Goal: Transaction & Acquisition: Purchase product/service

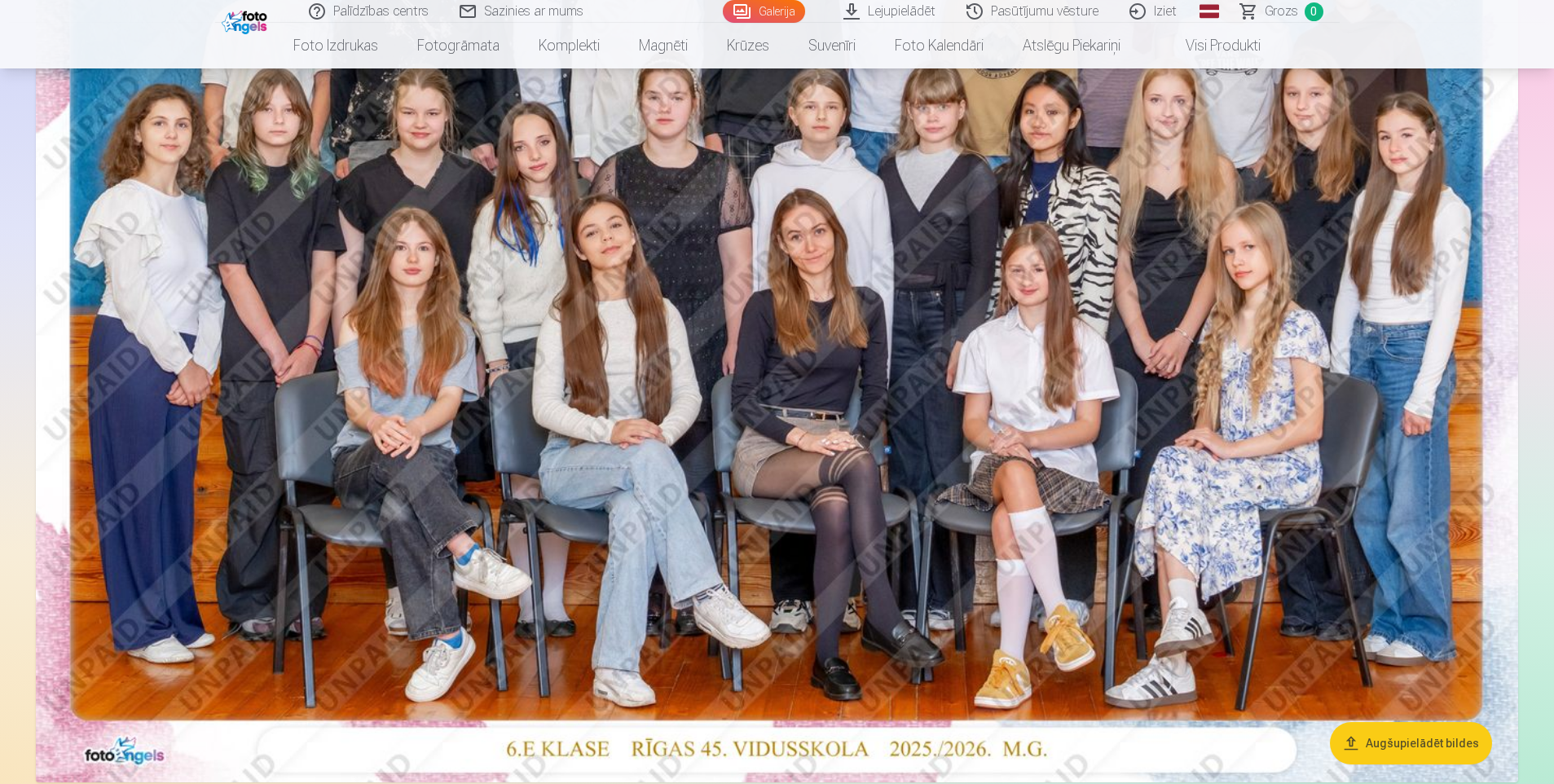
scroll to position [212, 0]
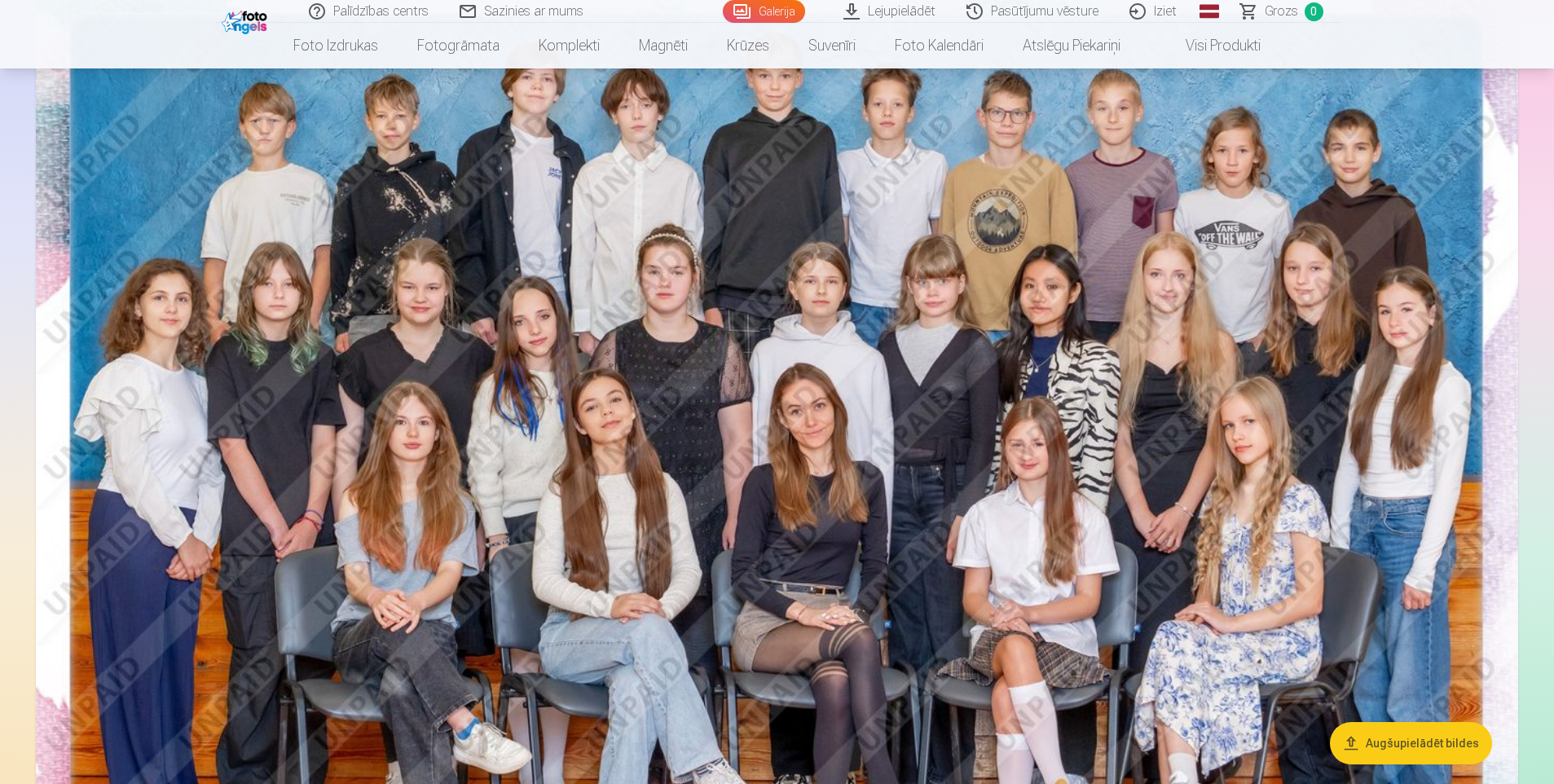
click at [934, 355] on img at bounding box center [777, 462] width 1482 height 989
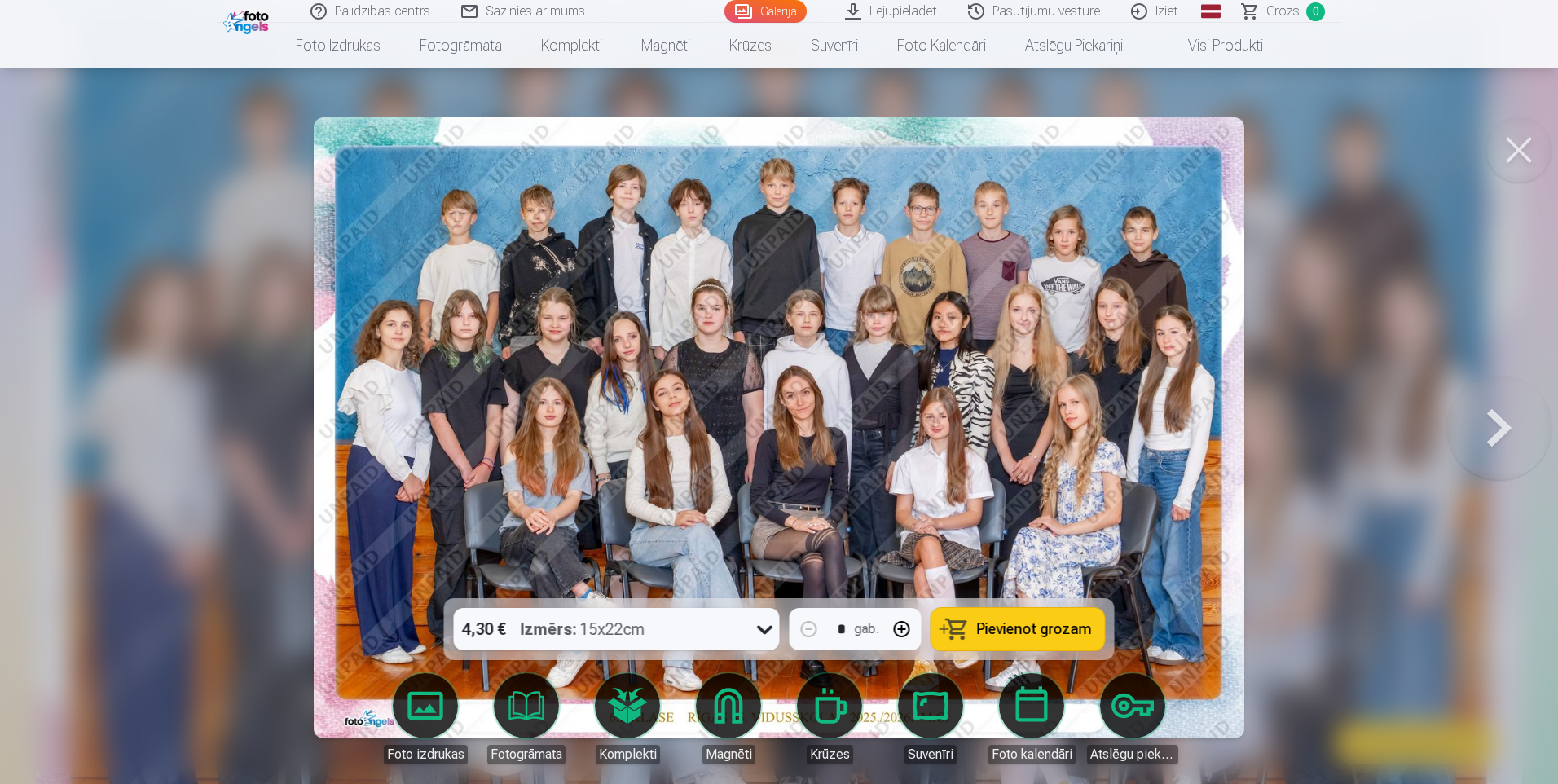
click at [1526, 144] on button at bounding box center [1519, 150] width 65 height 65
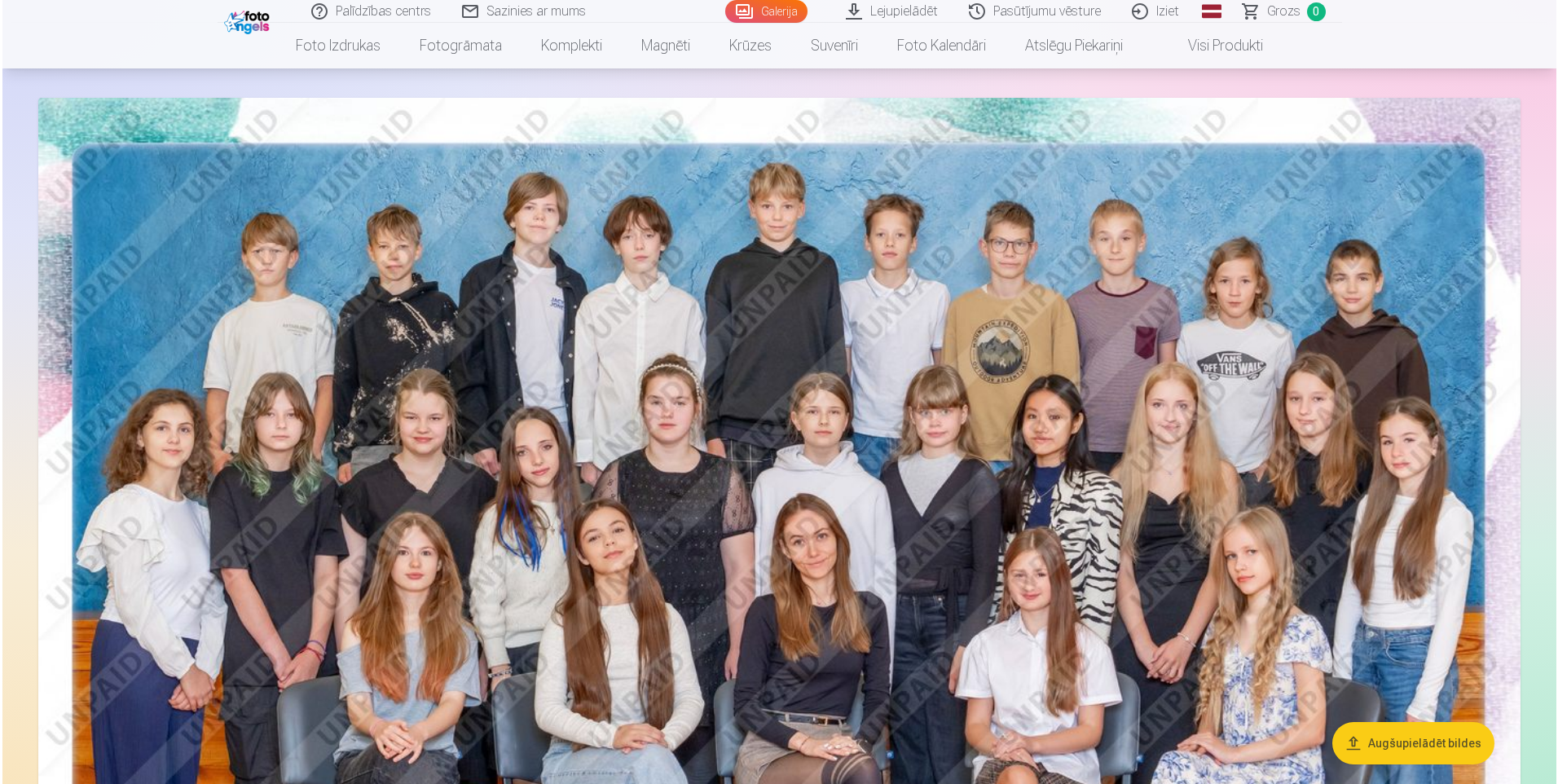
scroll to position [163, 0]
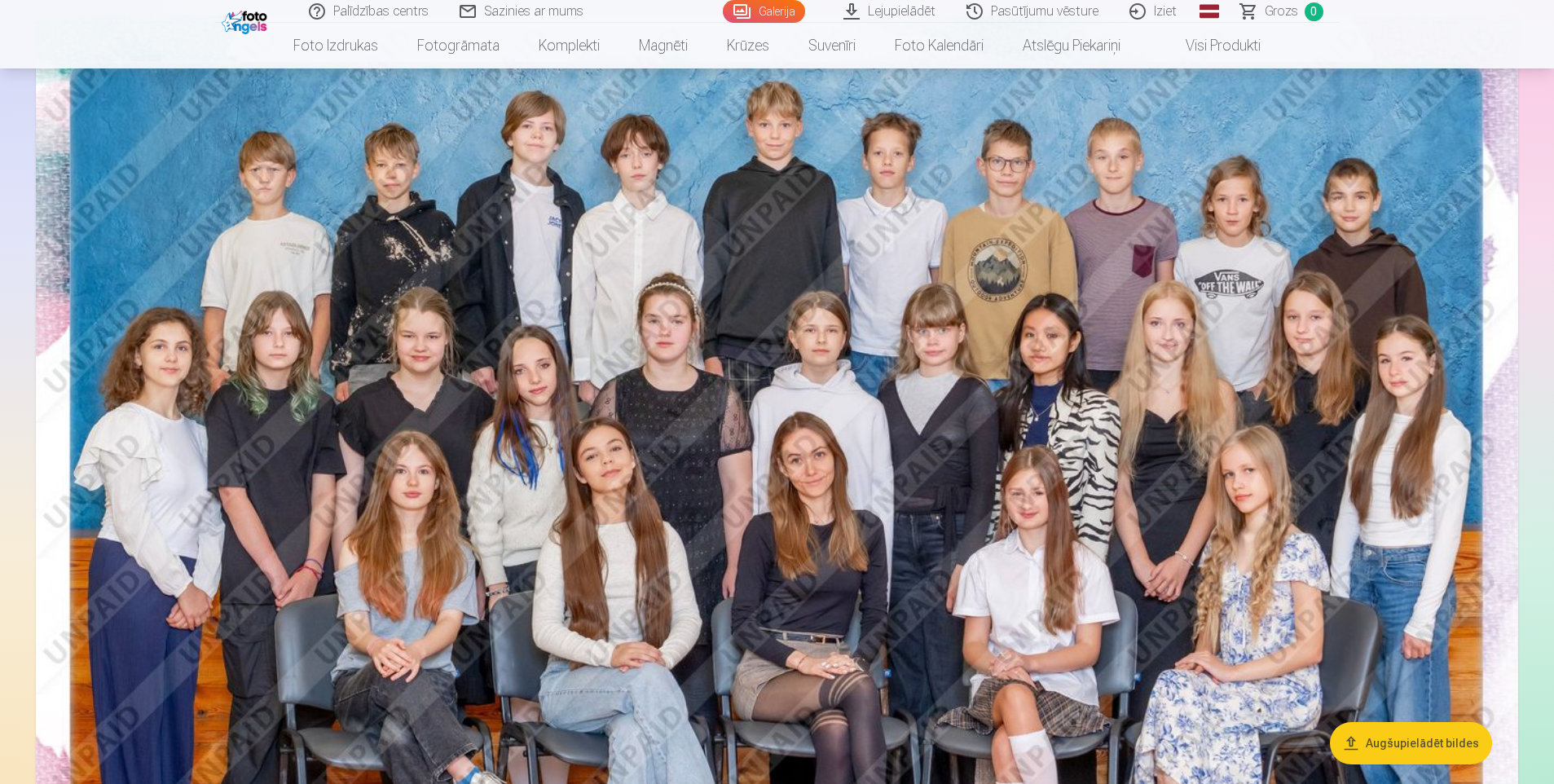
click at [733, 366] on img at bounding box center [777, 511] width 1482 height 989
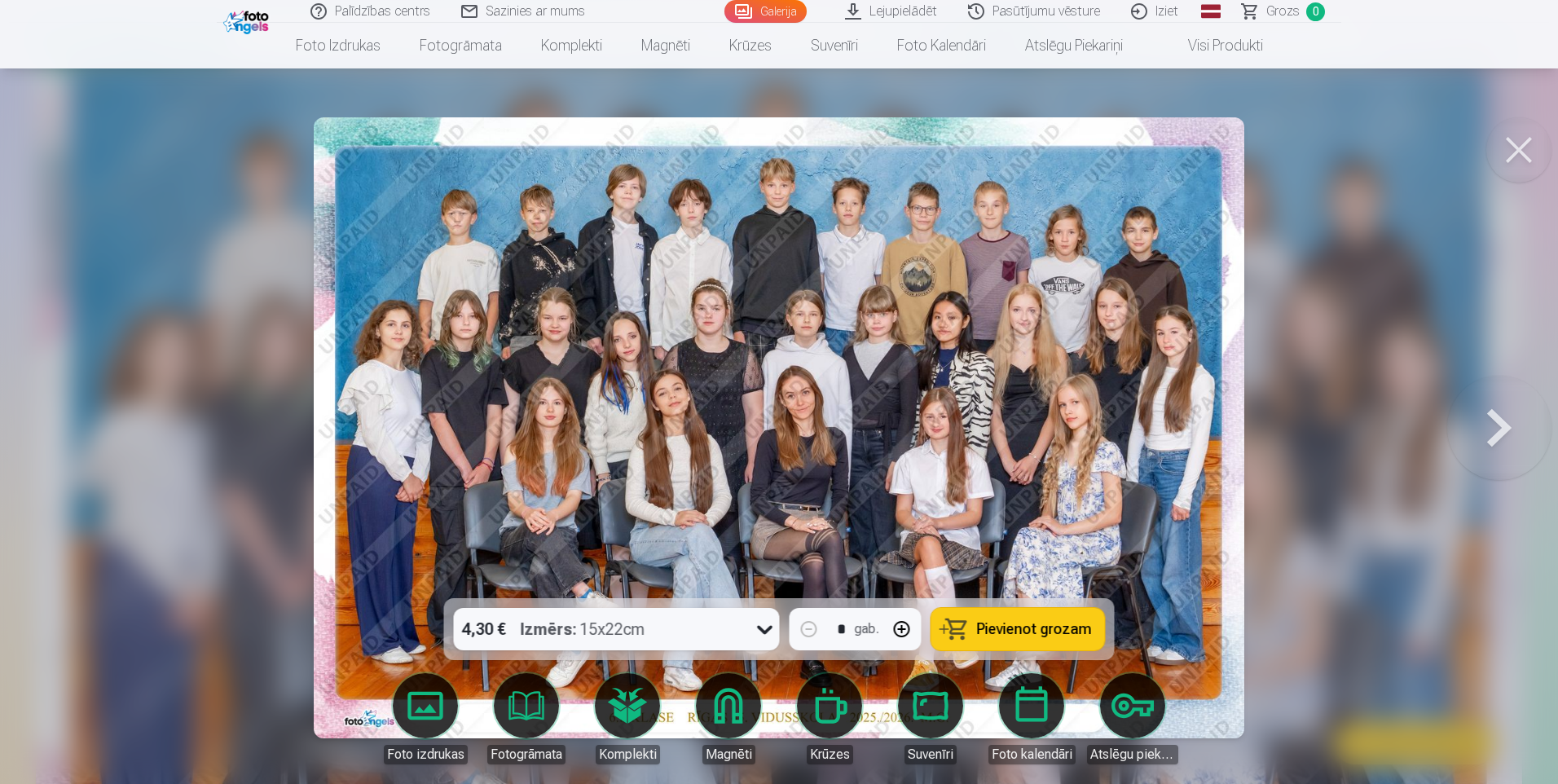
click at [762, 627] on icon at bounding box center [765, 630] width 16 height 9
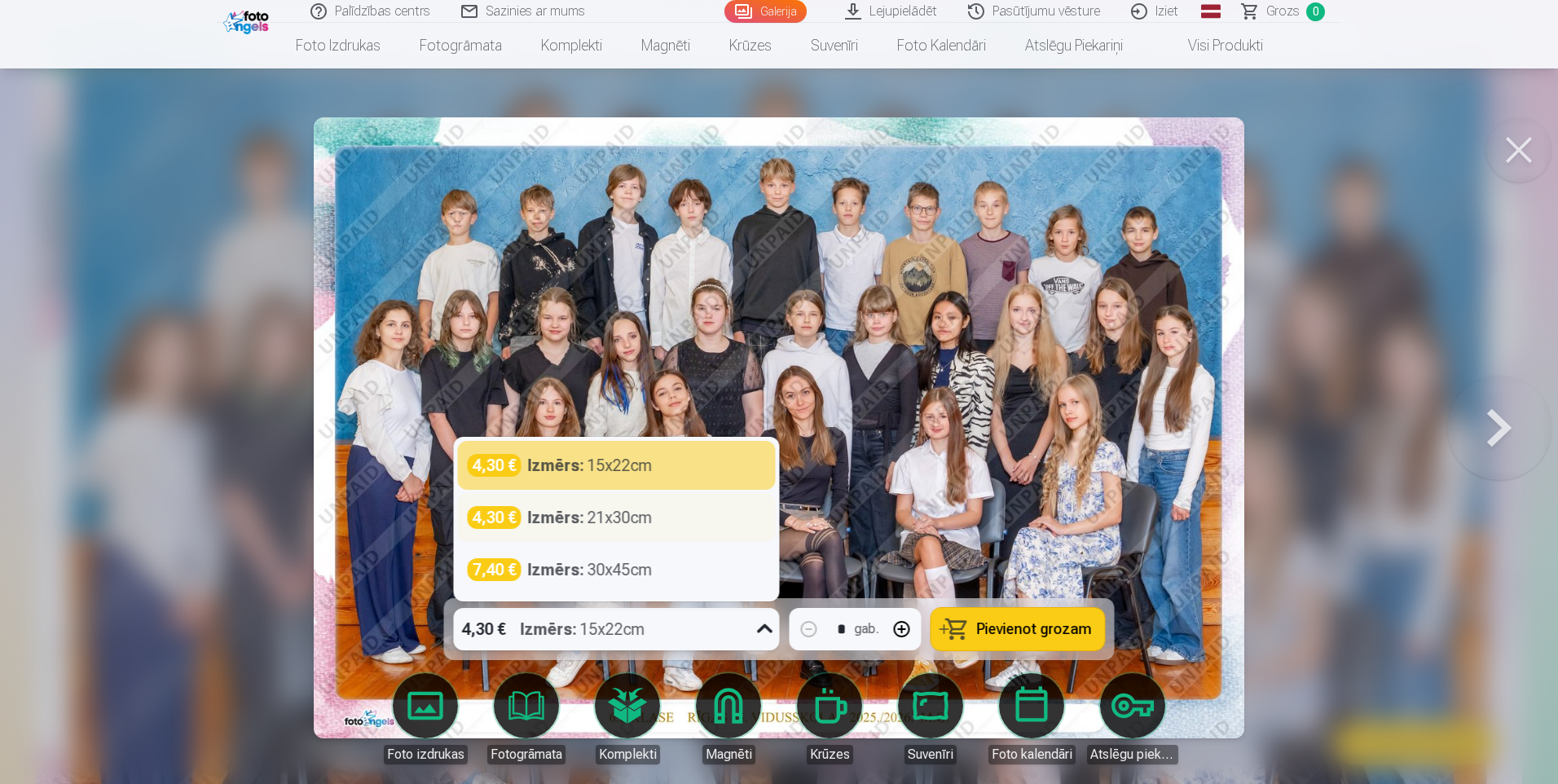
click at [643, 521] on div "Izmērs : 21x30cm" at bounding box center [590, 517] width 125 height 23
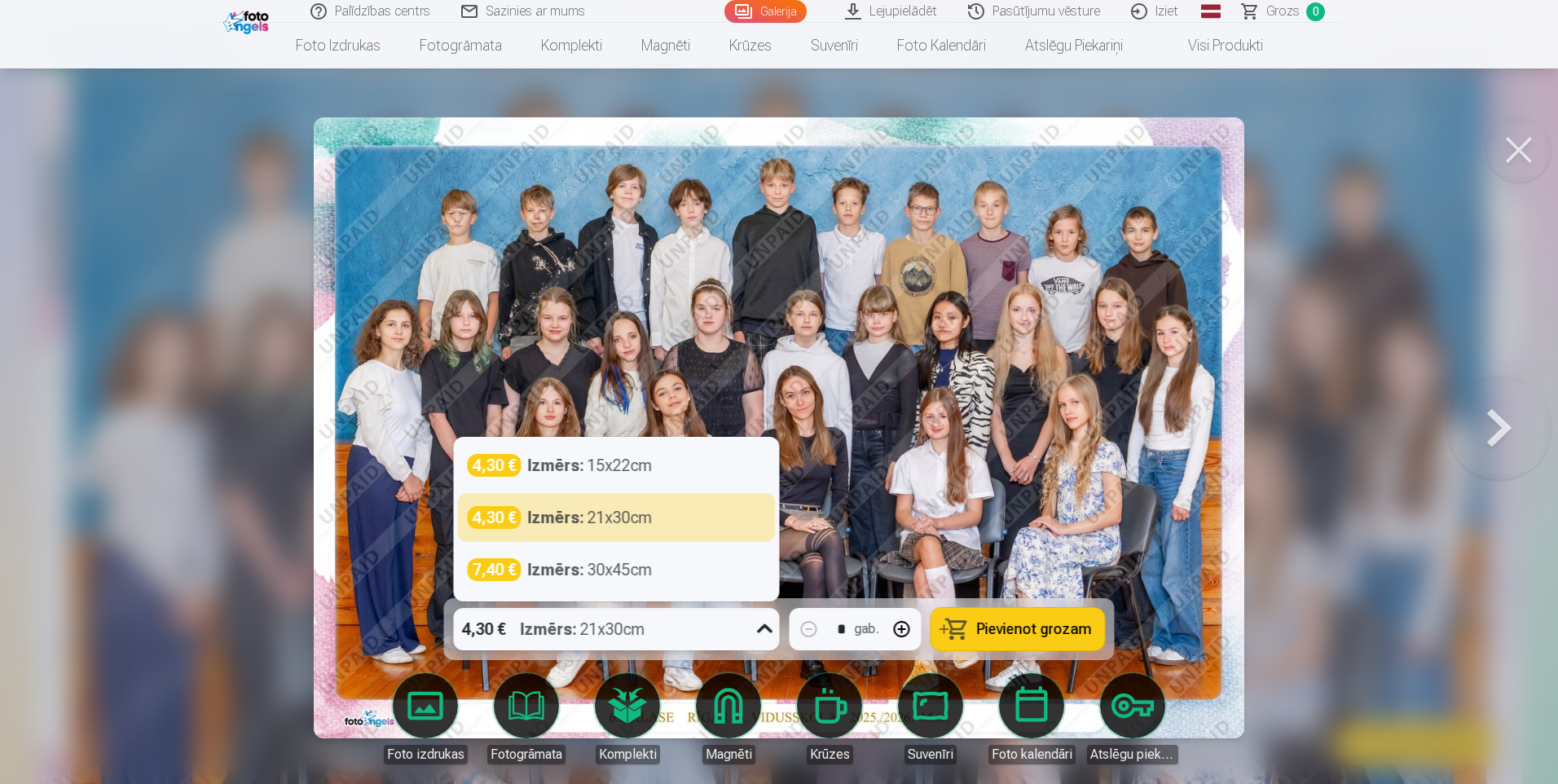
click at [692, 623] on div "4,30 € Izmērs : 21x30cm" at bounding box center [602, 629] width 295 height 42
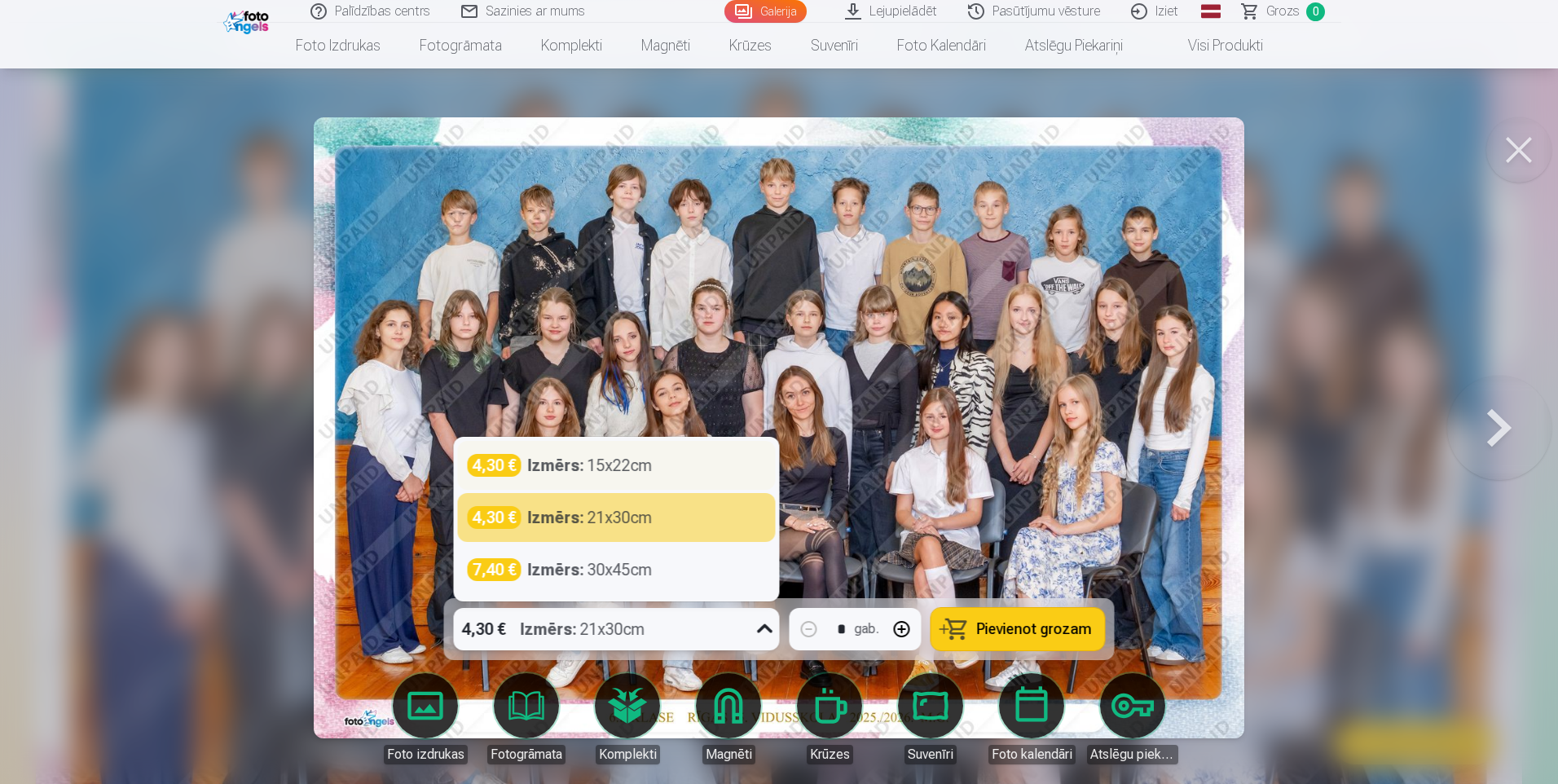
click at [594, 478] on div "4,30 € Izmērs : 15x22cm" at bounding box center [617, 465] width 318 height 49
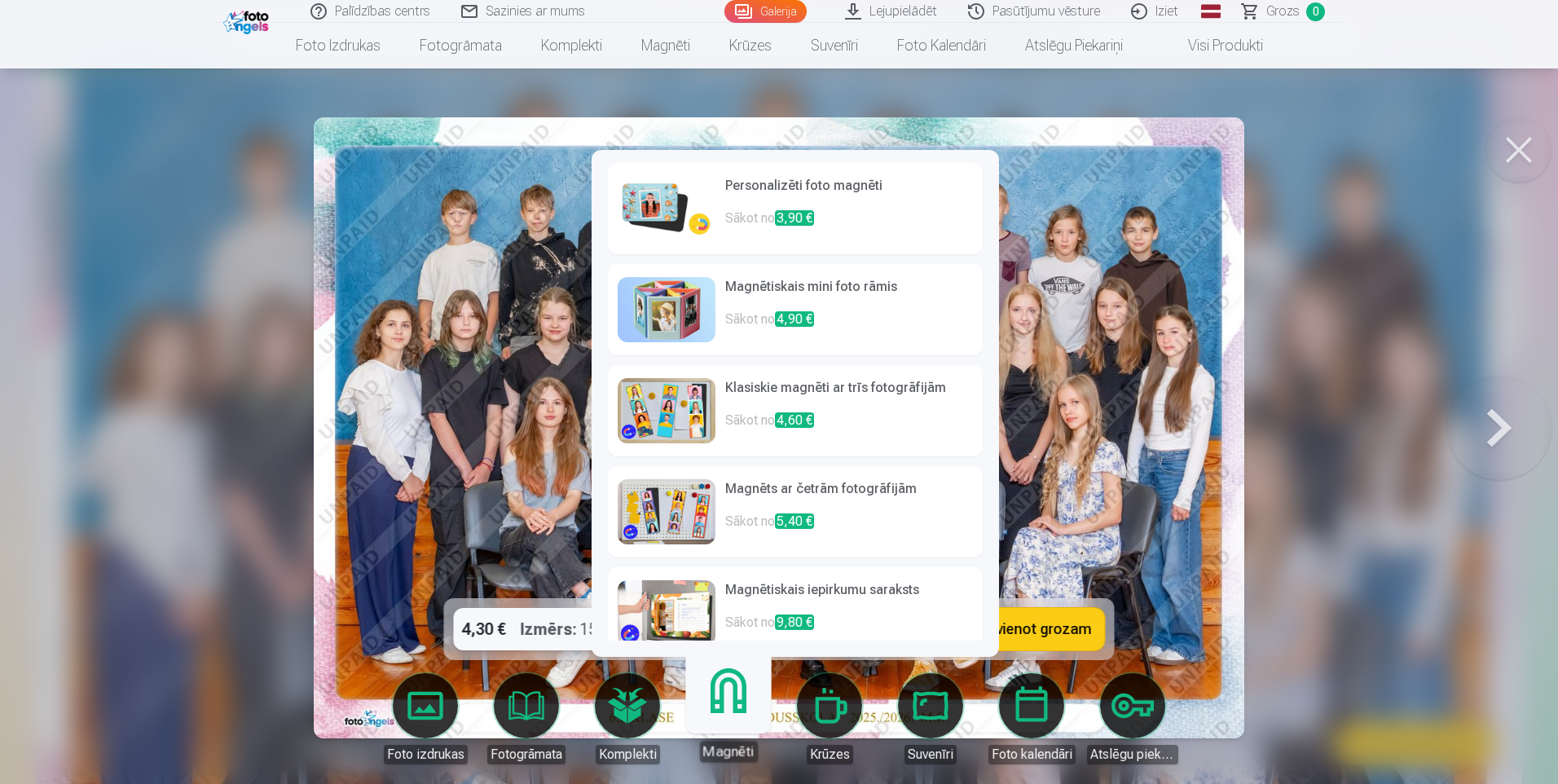
click at [661, 220] on img at bounding box center [666, 208] width 97 height 65
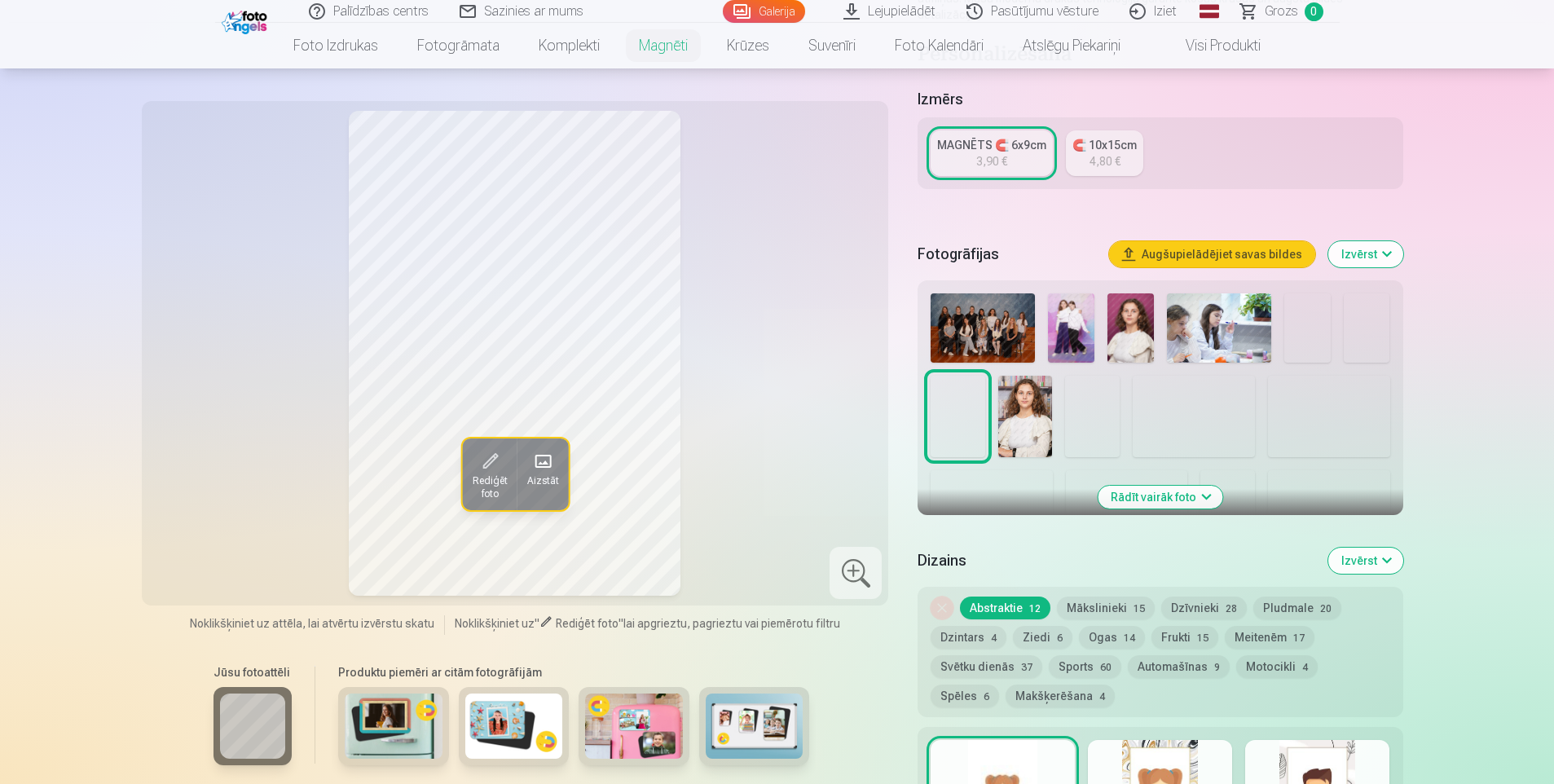
scroll to position [326, 0]
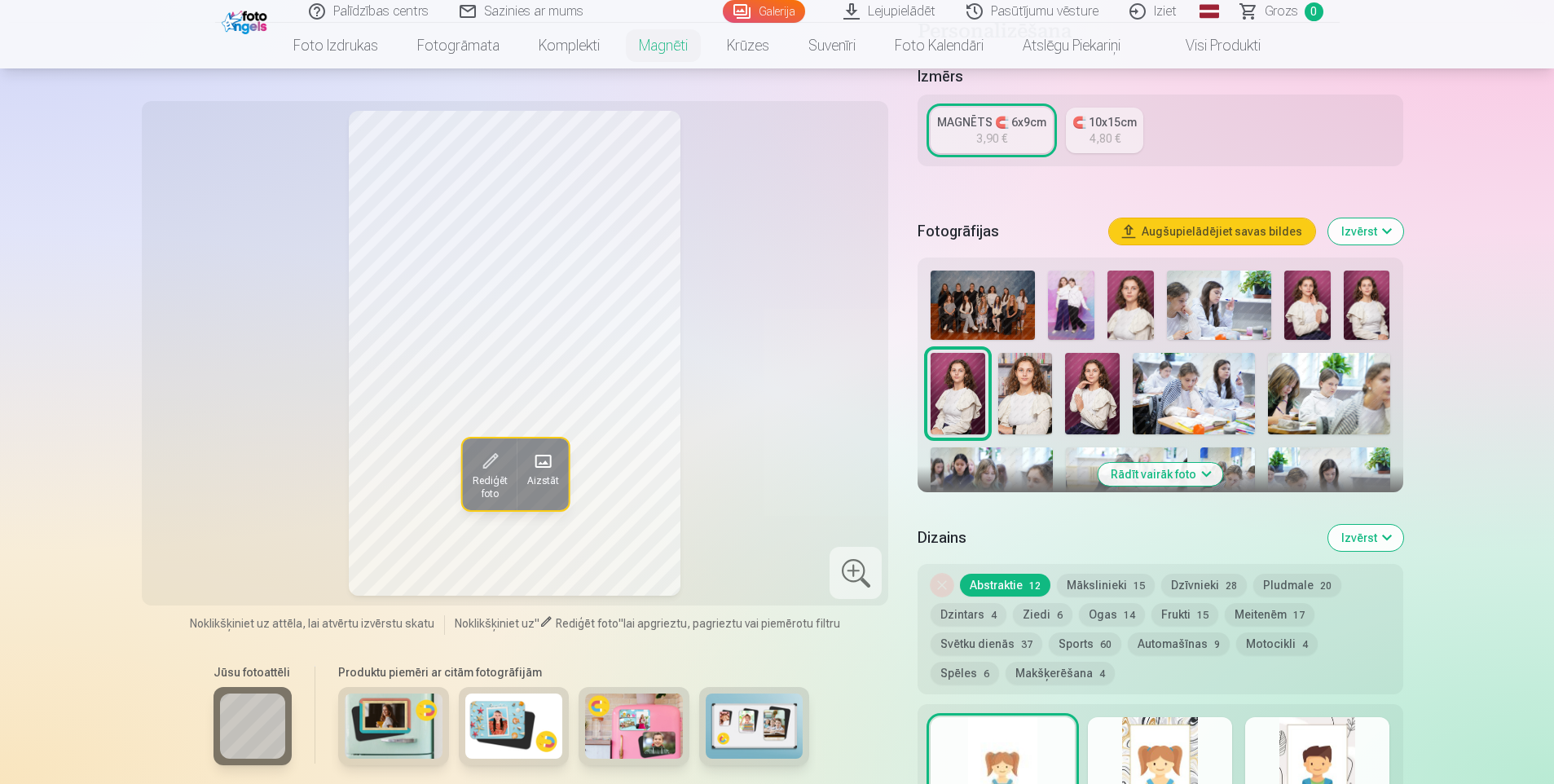
click at [417, 728] on img at bounding box center [393, 726] width 97 height 65
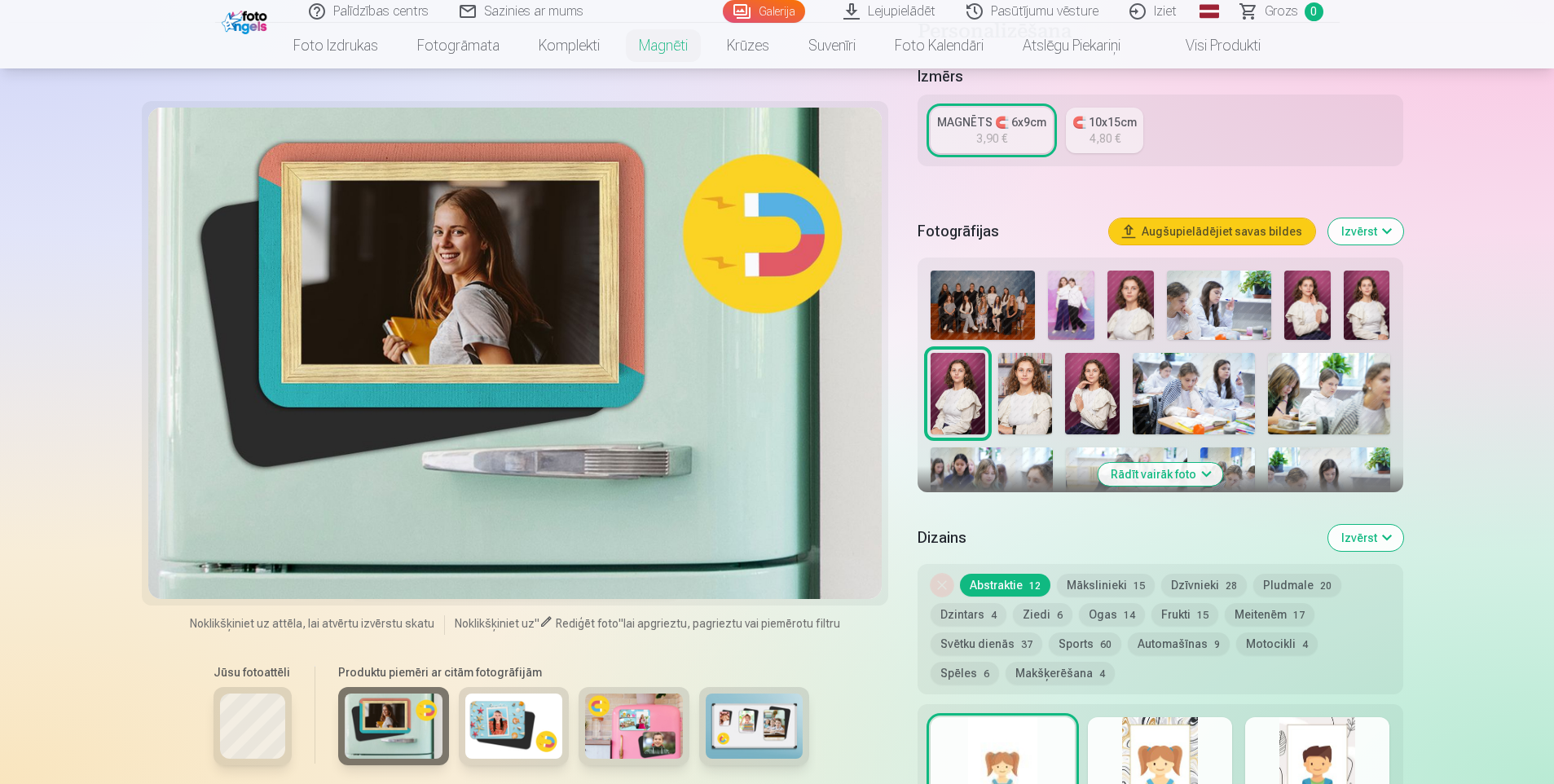
click at [491, 726] on img at bounding box center [514, 726] width 97 height 65
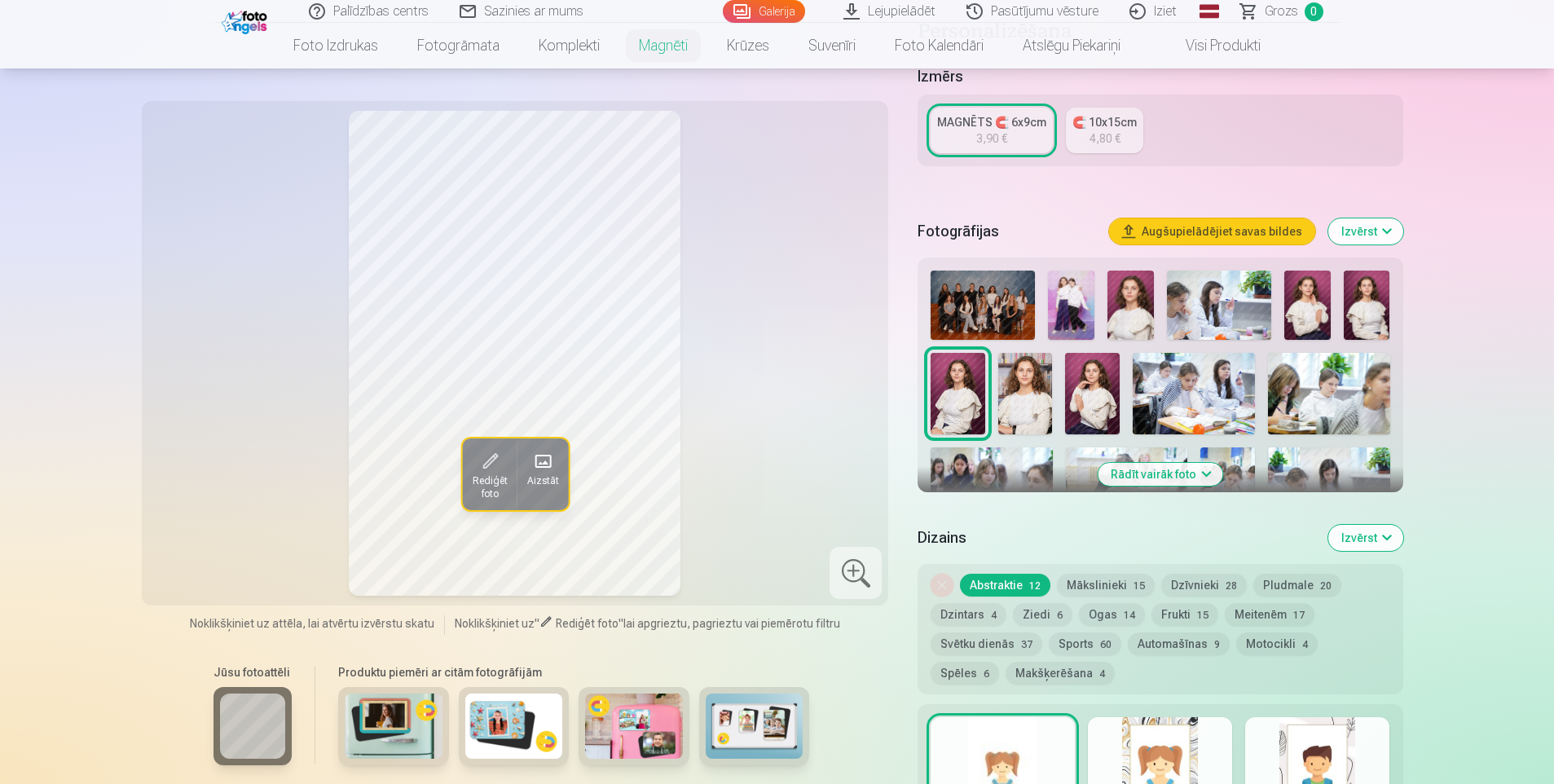
click at [1032, 378] on img at bounding box center [1025, 393] width 54 height 82
click at [1087, 371] on img at bounding box center [1092, 393] width 54 height 82
click at [1142, 288] on img at bounding box center [1130, 305] width 47 height 69
click at [1308, 284] on img at bounding box center [1306, 305] width 47 height 69
click at [1353, 284] on img at bounding box center [1366, 305] width 47 height 69
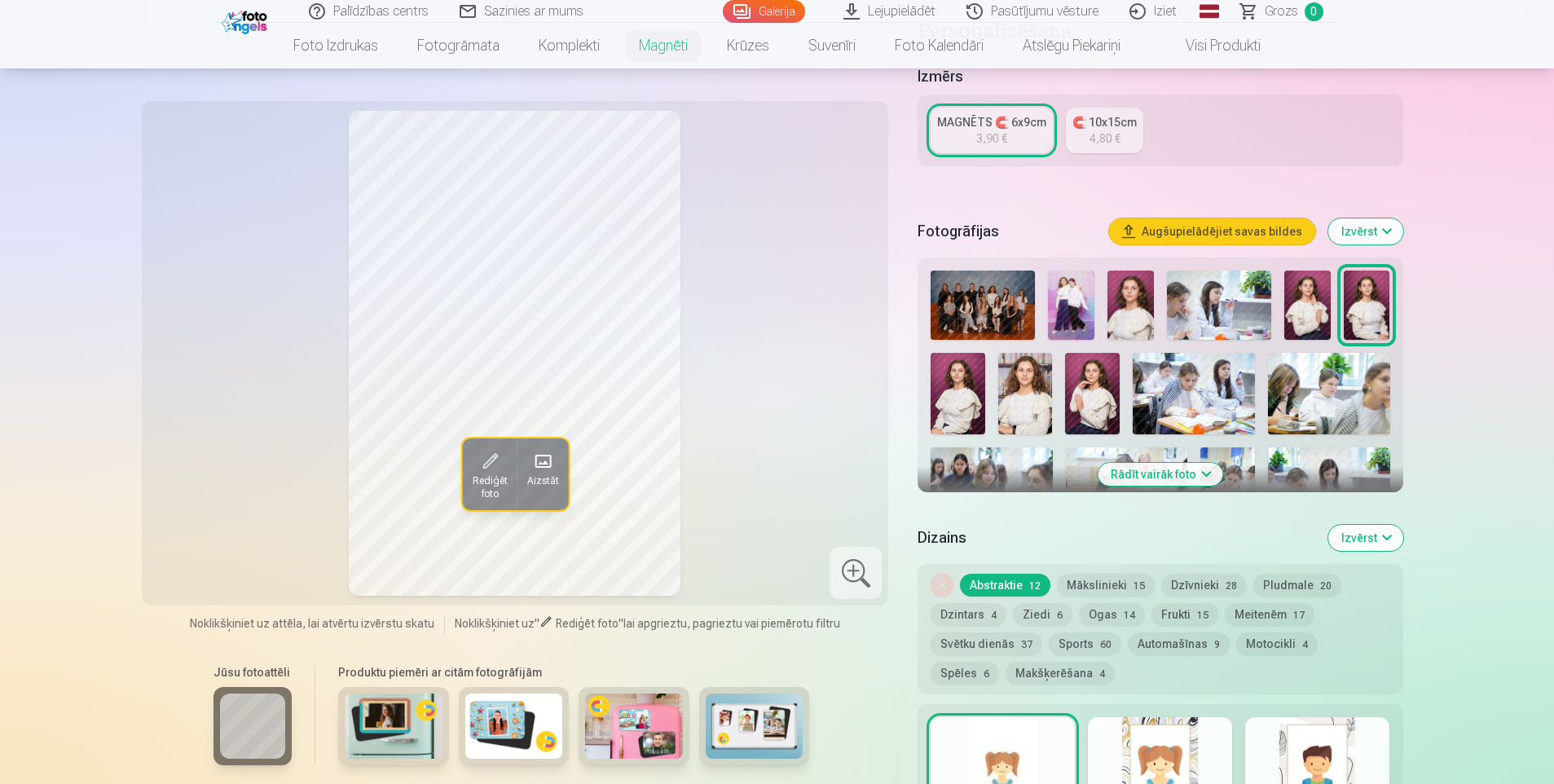
click at [994, 284] on img at bounding box center [982, 305] width 104 height 69
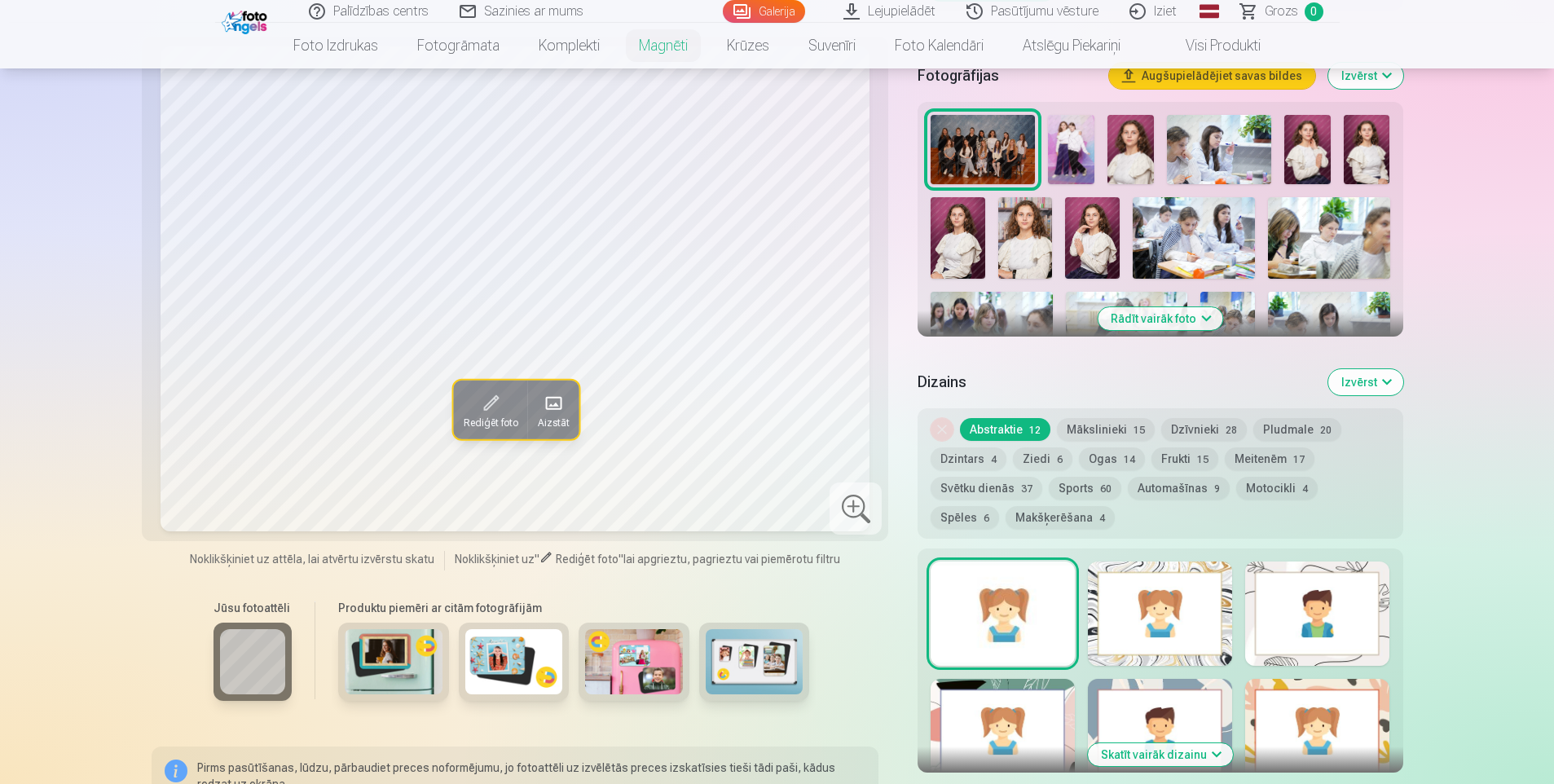
scroll to position [489, 0]
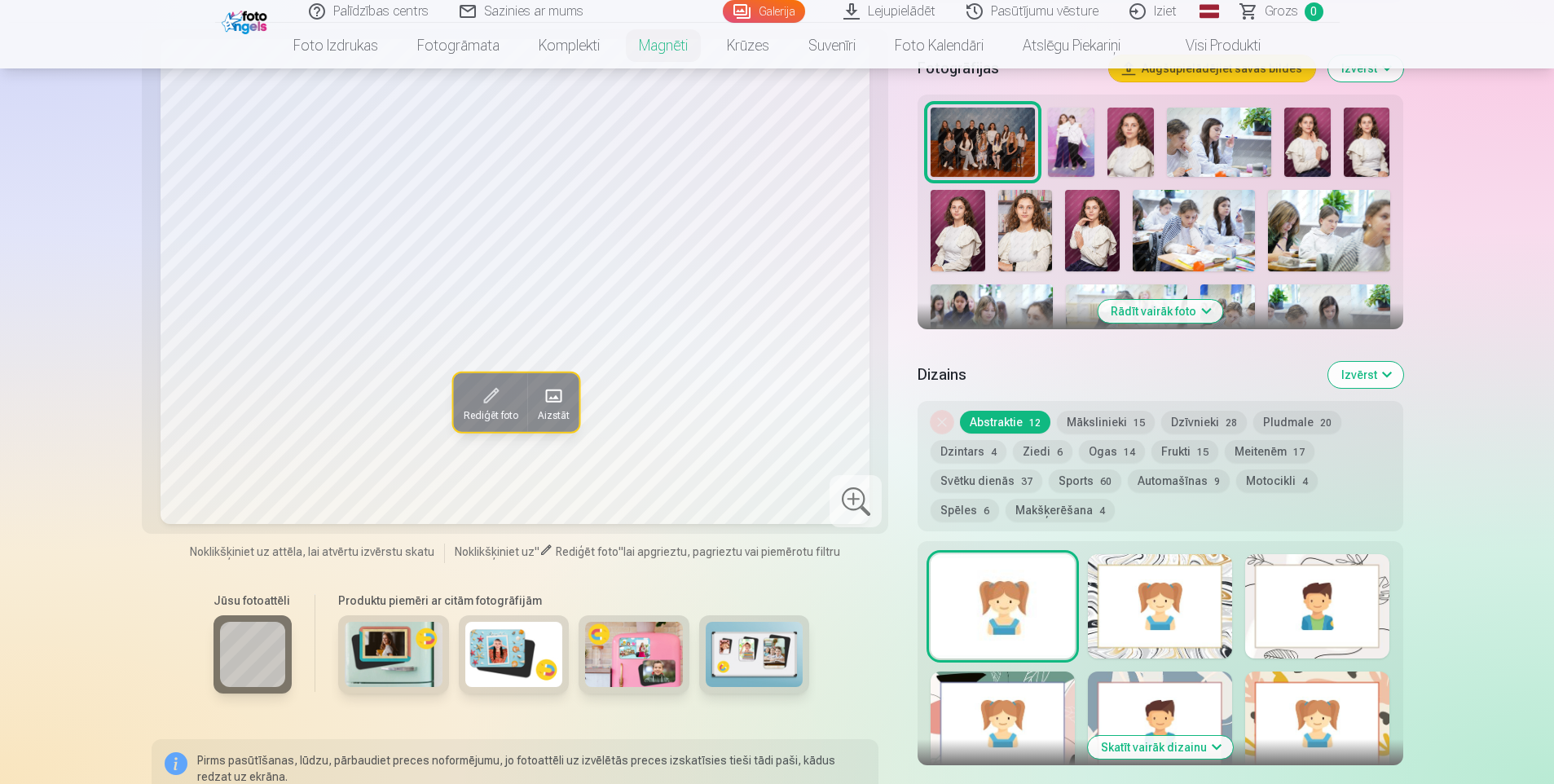
click at [1185, 299] on button "Rādīt vairāk foto" at bounding box center [1160, 311] width 125 height 23
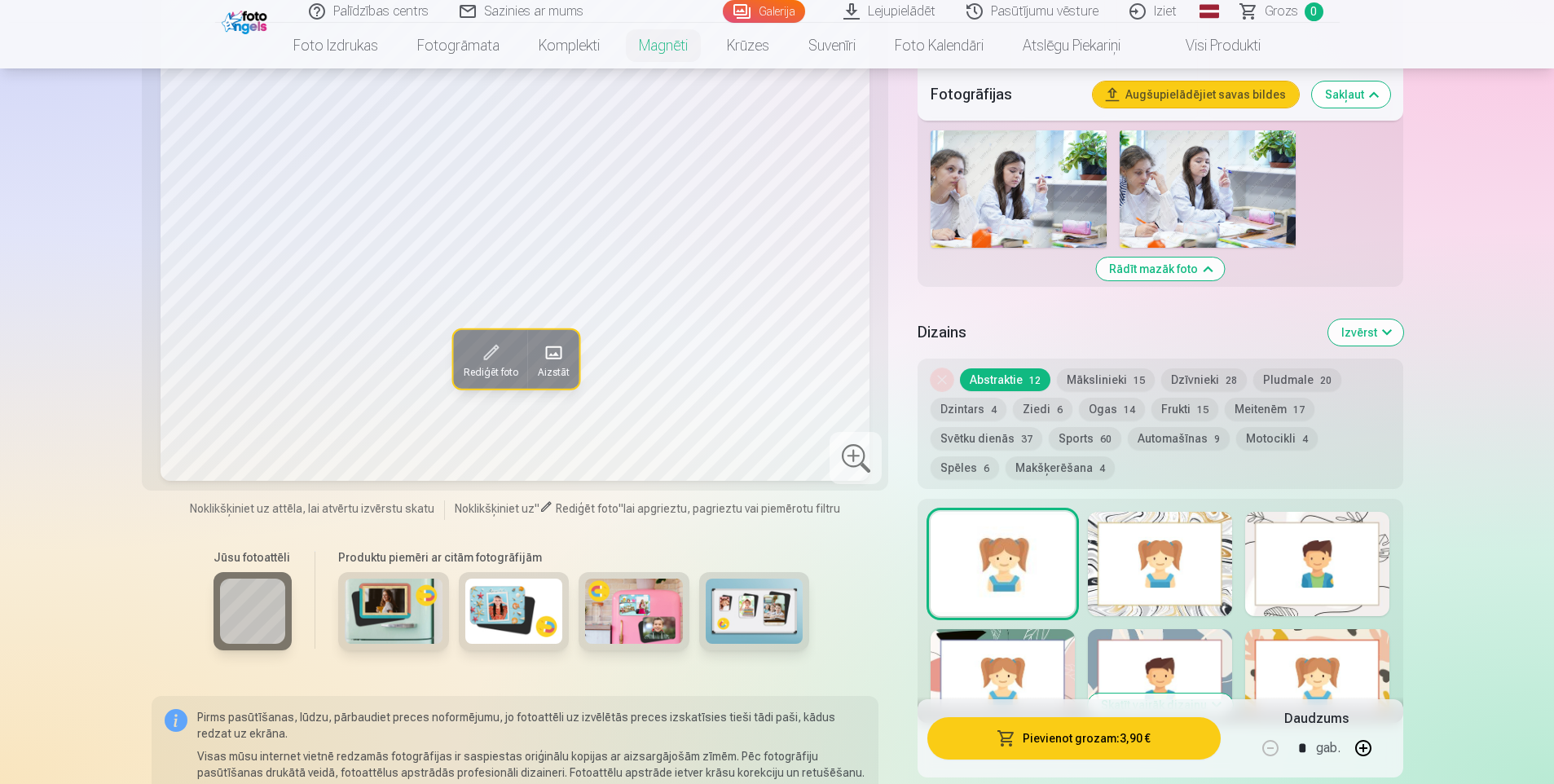
scroll to position [1629, 0]
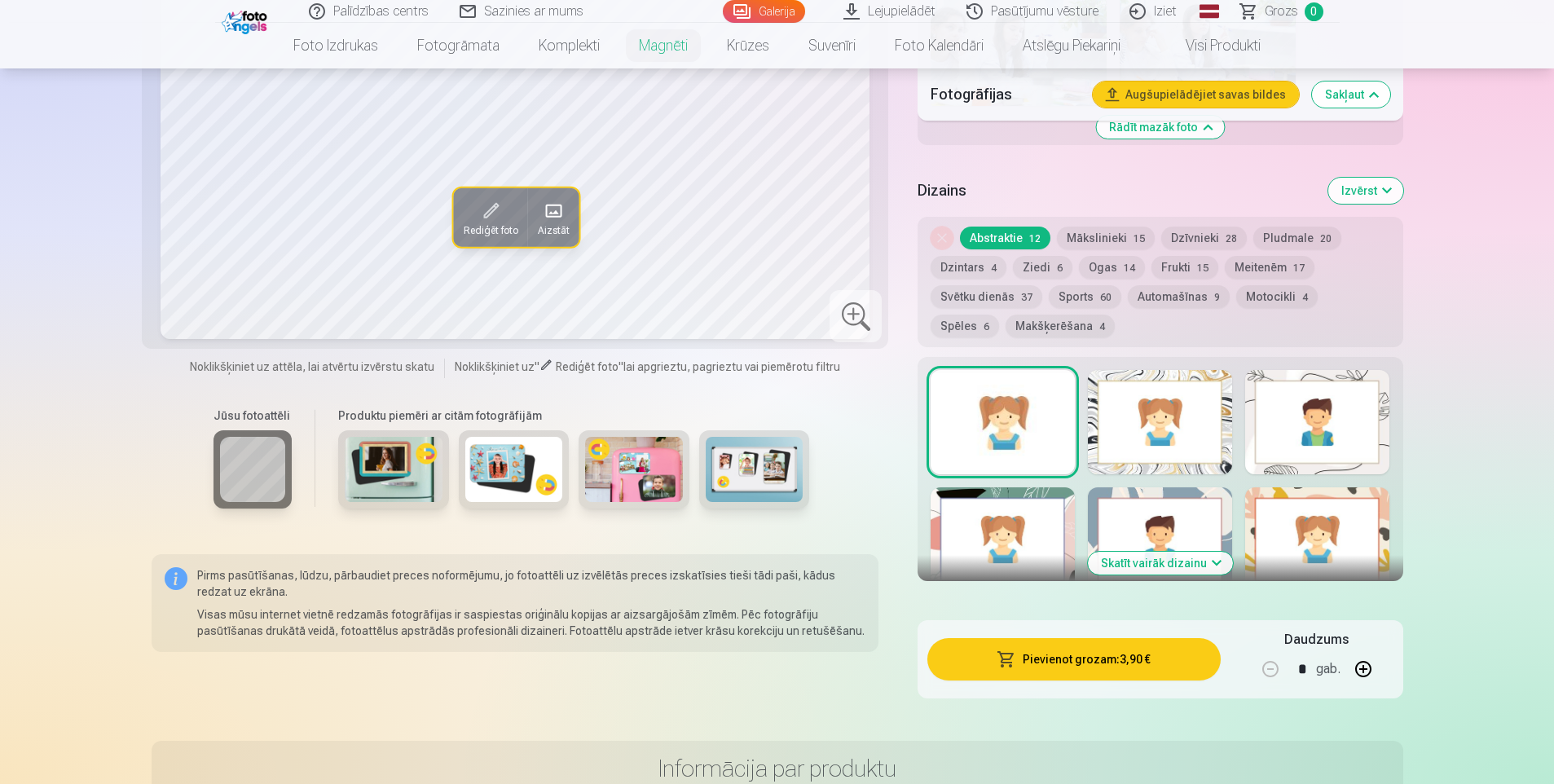
click at [1158, 551] on button "Skatīt vairāk dizainu" at bounding box center [1160, 563] width 145 height 23
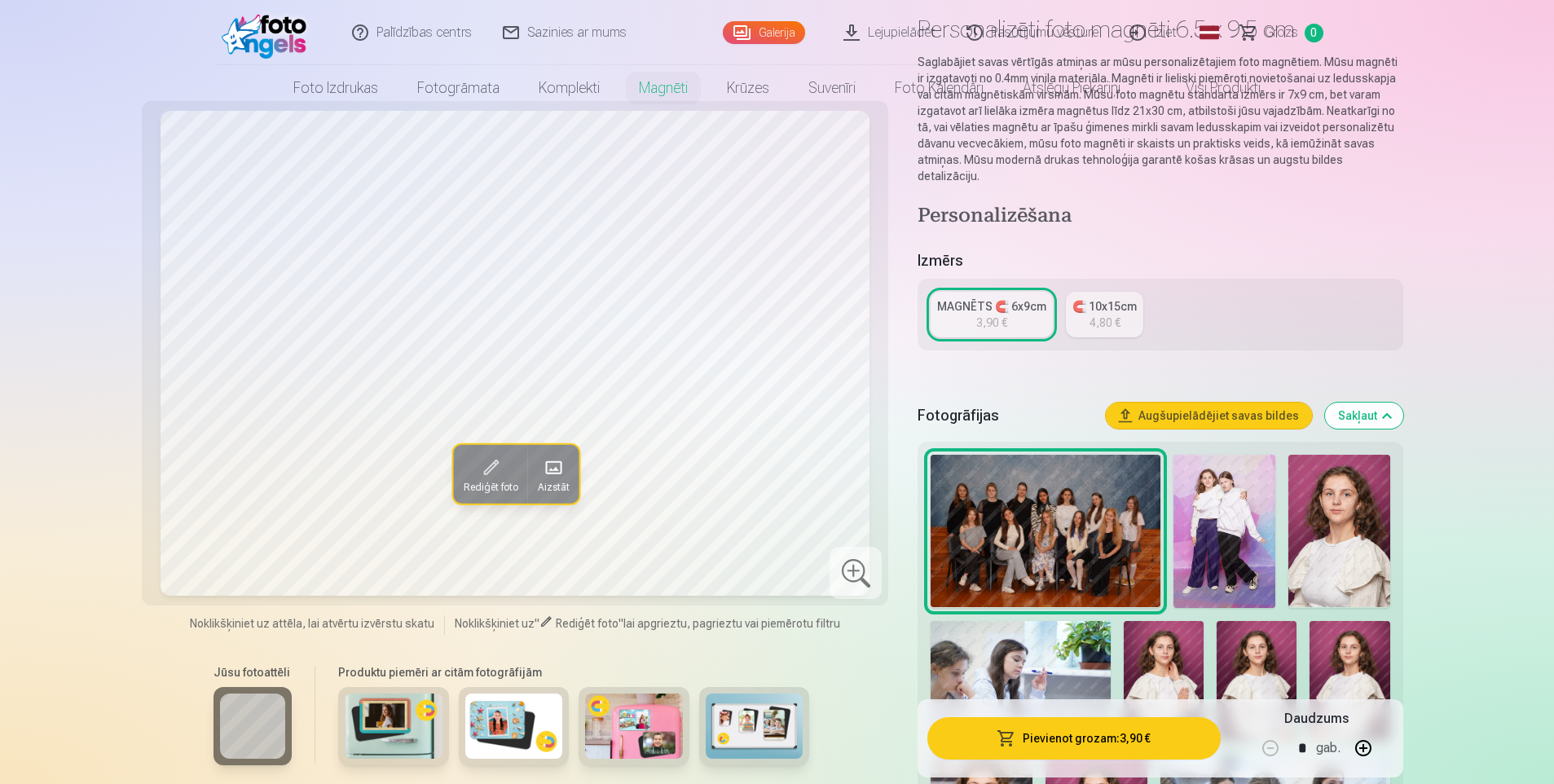
scroll to position [0, 0]
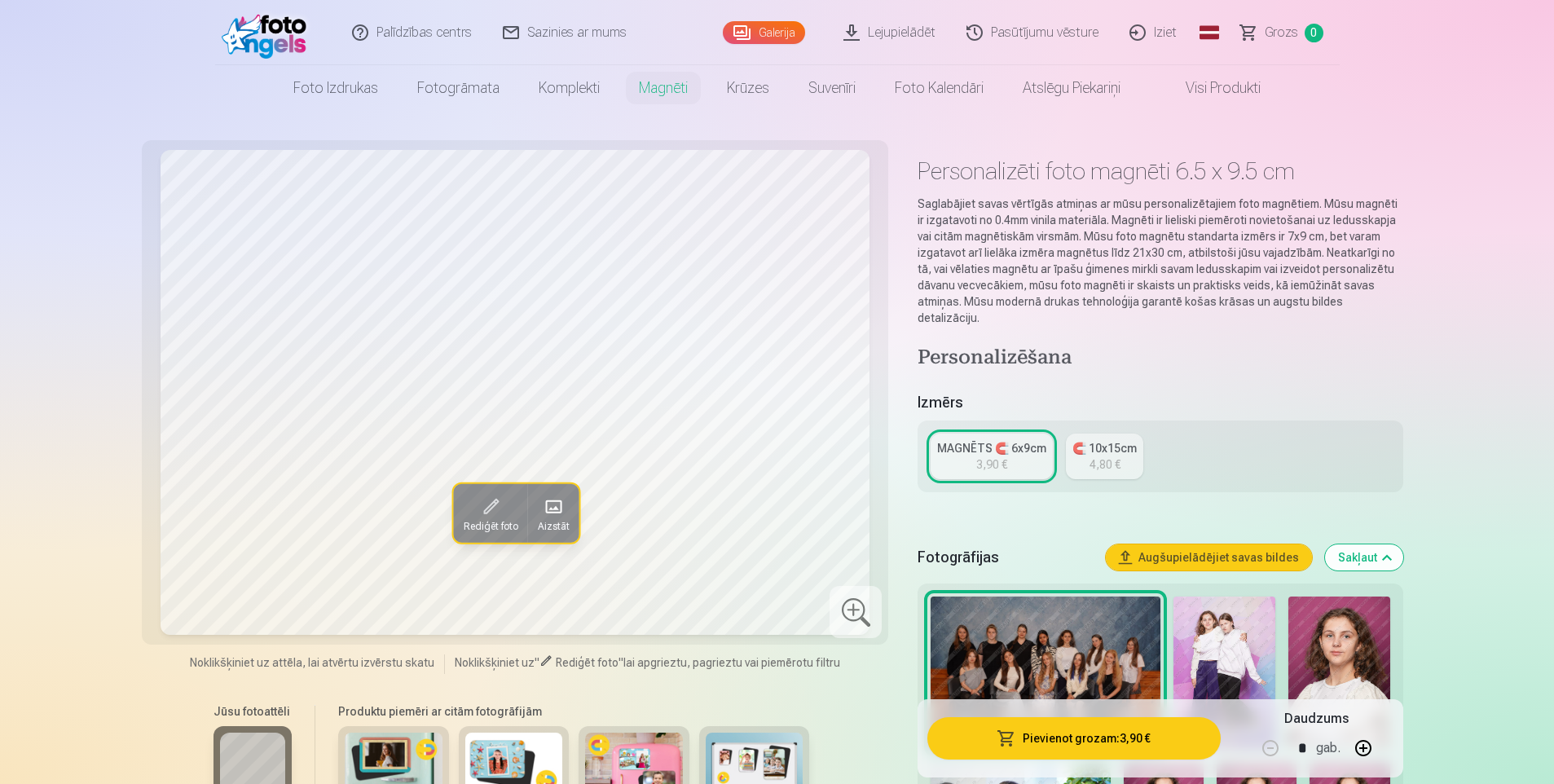
click at [1112, 457] on div "4,80 €" at bounding box center [1104, 464] width 31 height 17
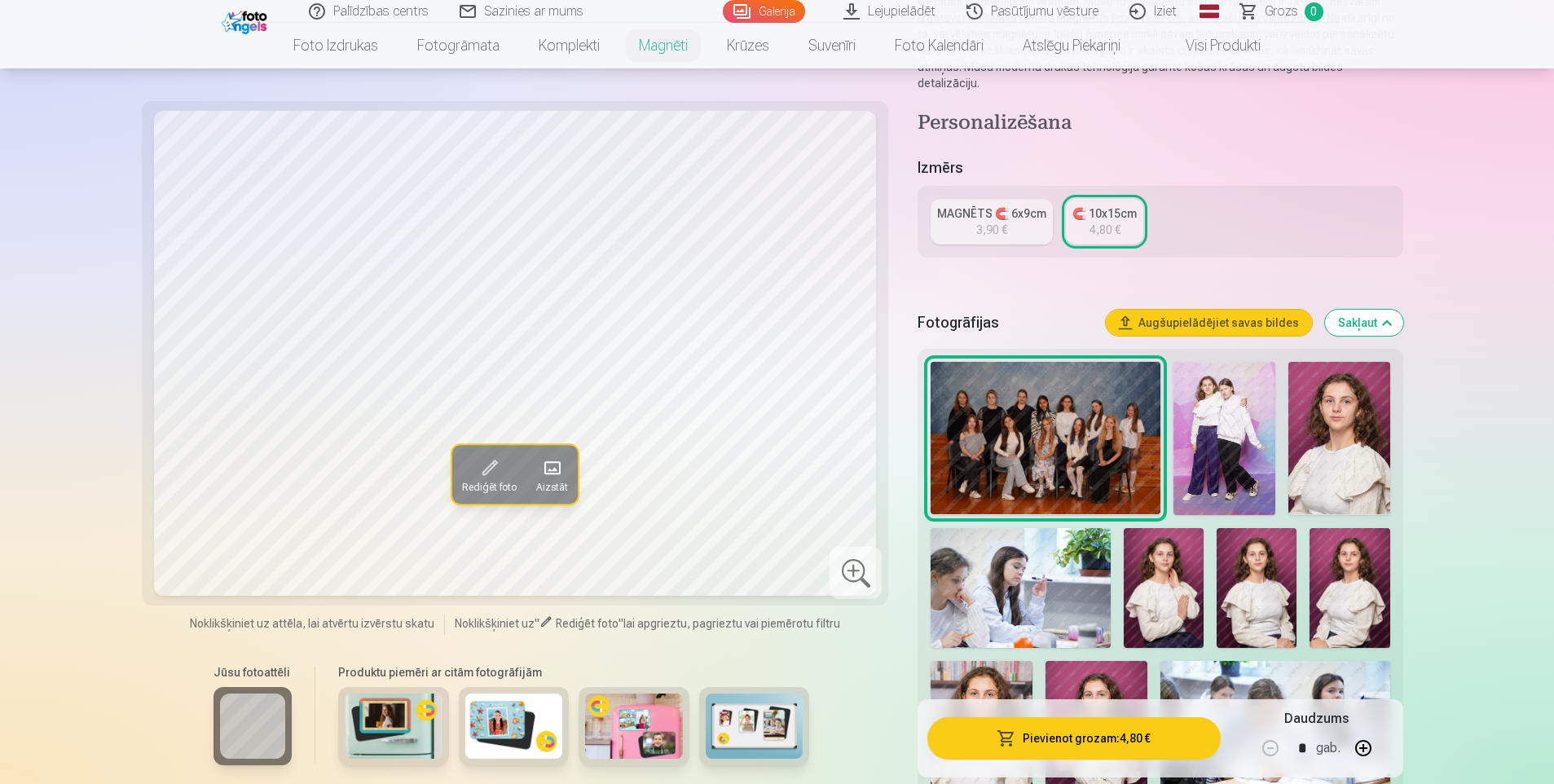
scroll to position [244, 0]
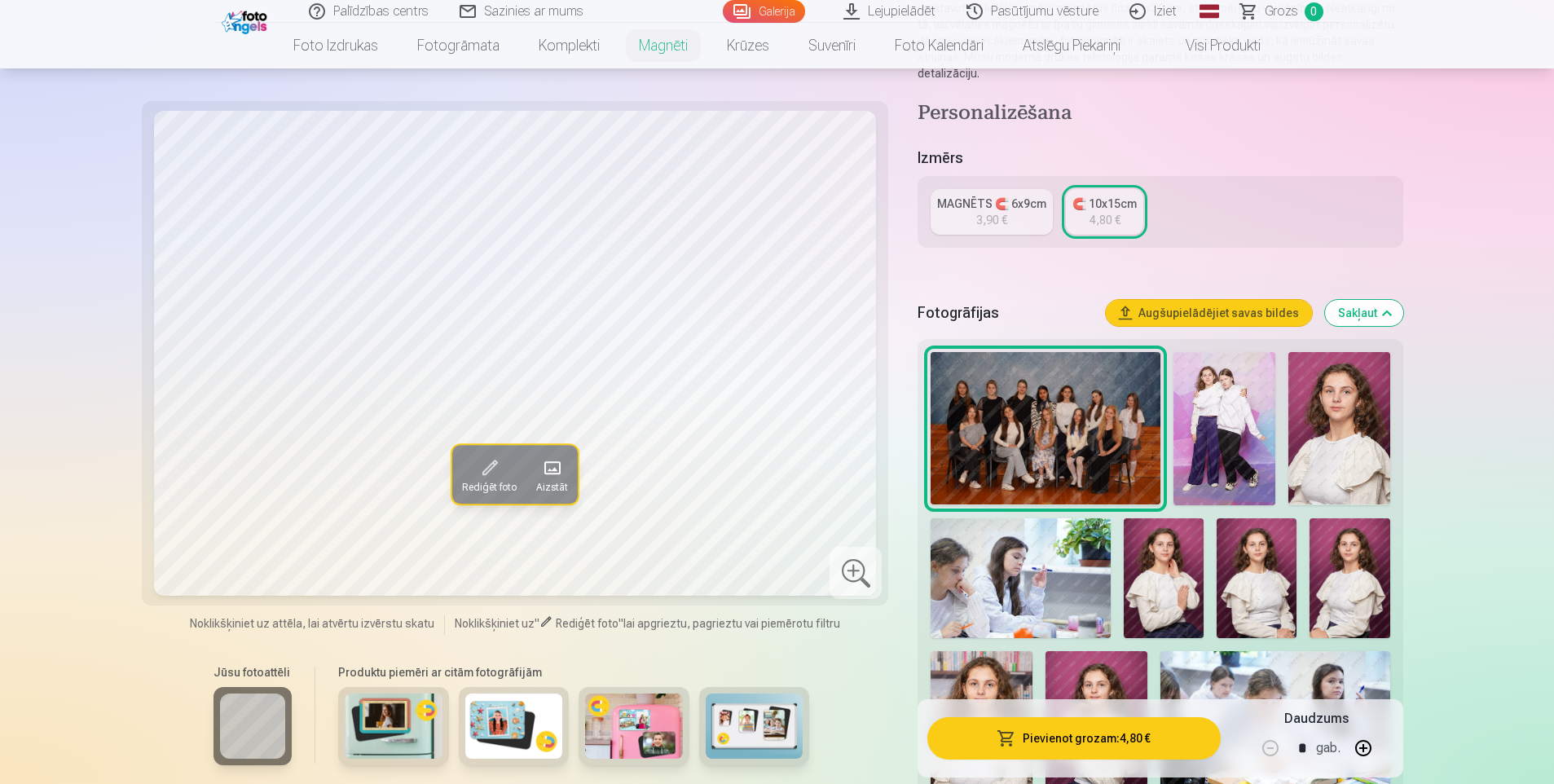
click at [1347, 401] on img at bounding box center [1339, 428] width 102 height 153
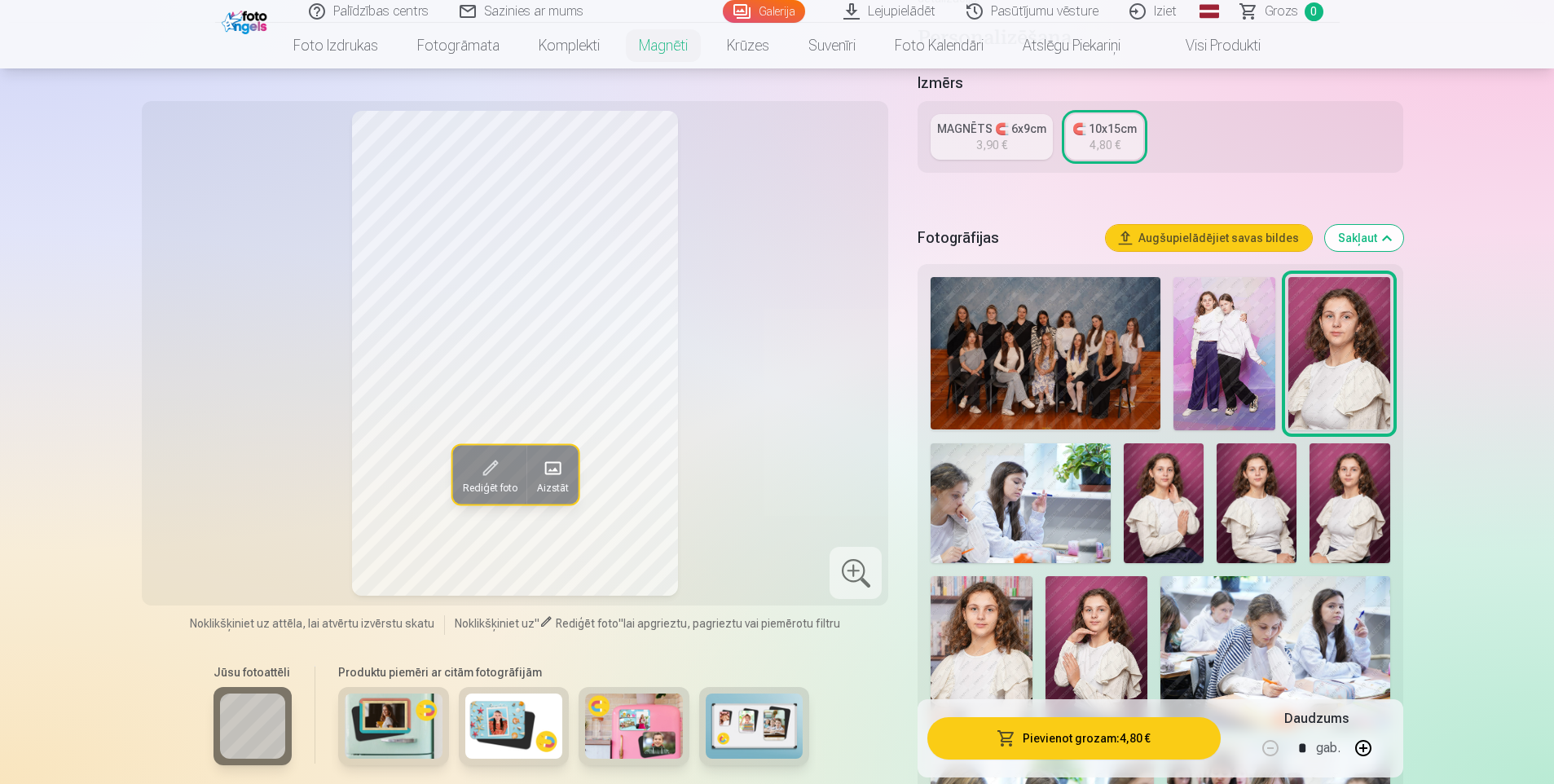
scroll to position [407, 0]
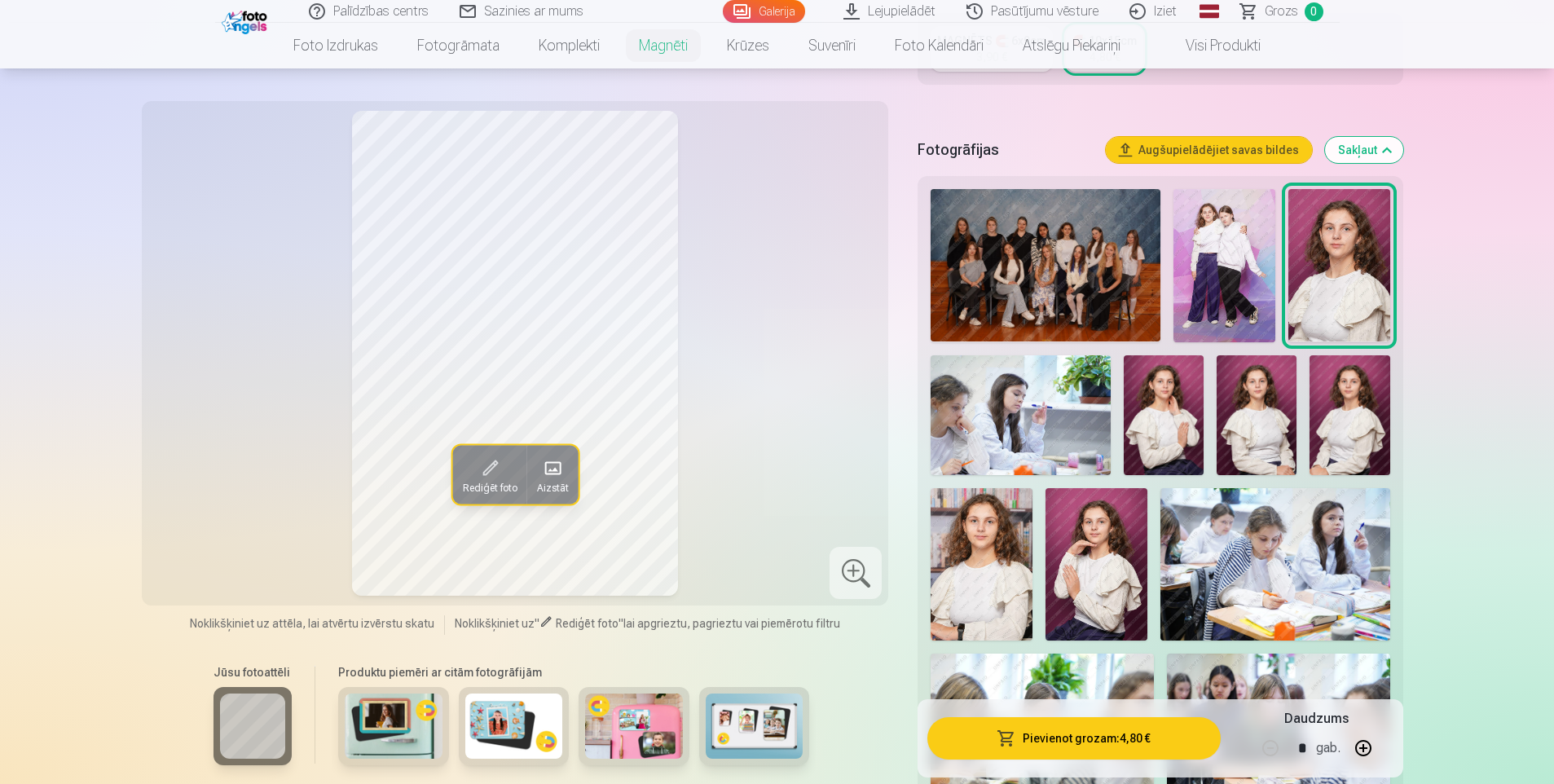
click at [384, 712] on img at bounding box center [393, 726] width 97 height 65
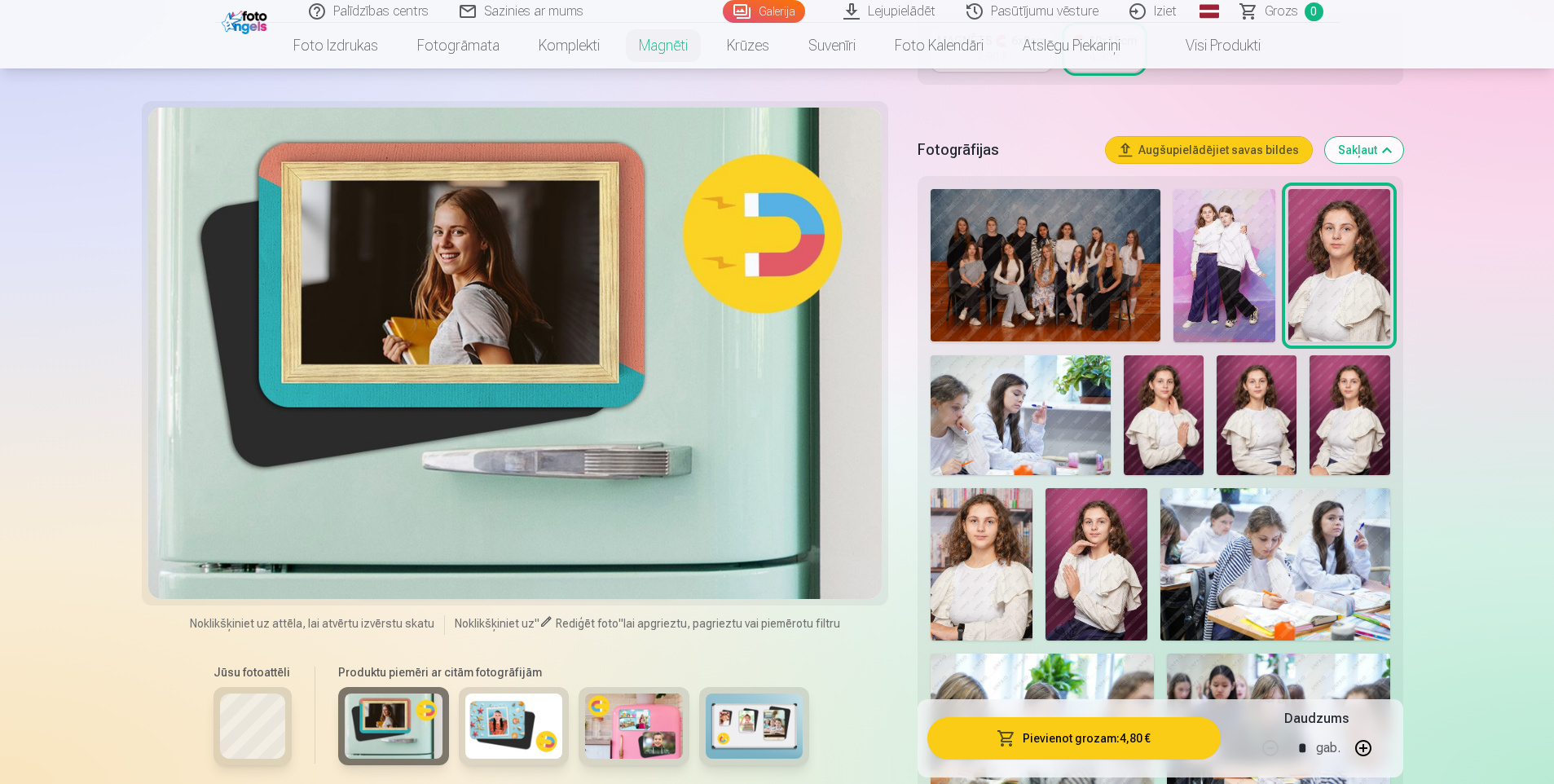
click at [654, 420] on div at bounding box center [515, 353] width 734 height 492
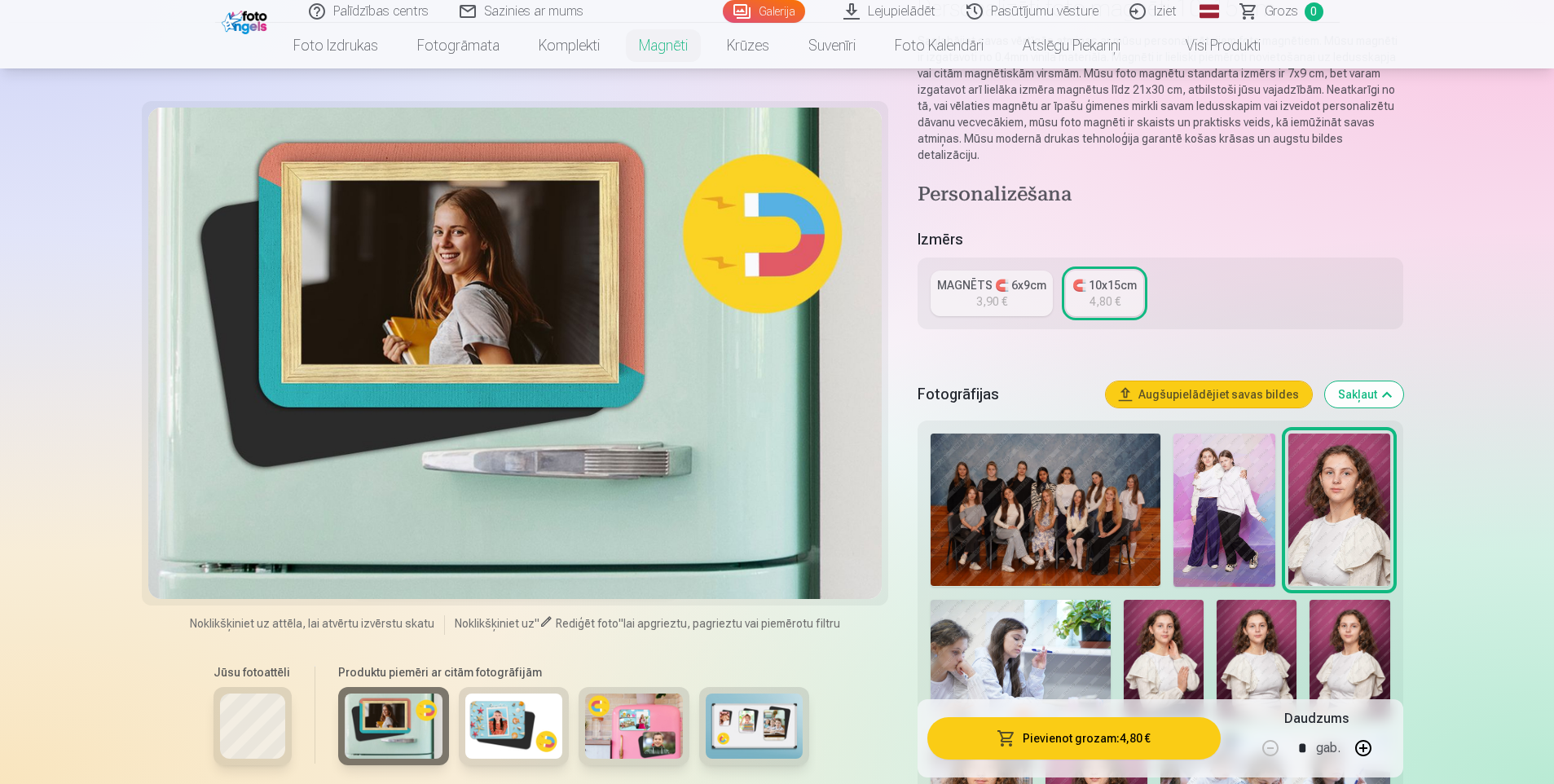
scroll to position [0, 0]
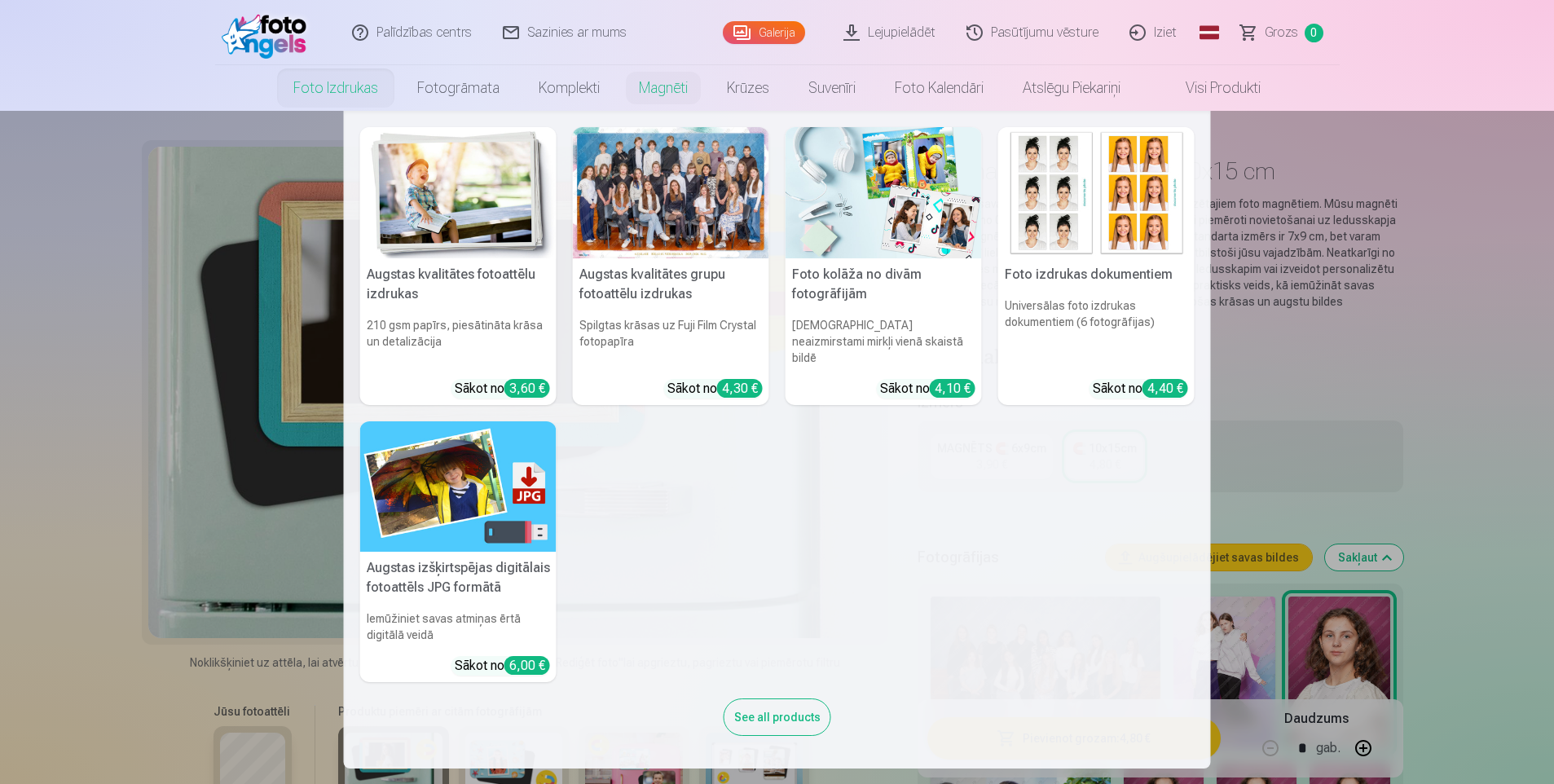
click at [348, 85] on link "Foto izdrukas" at bounding box center [335, 88] width 124 height 46
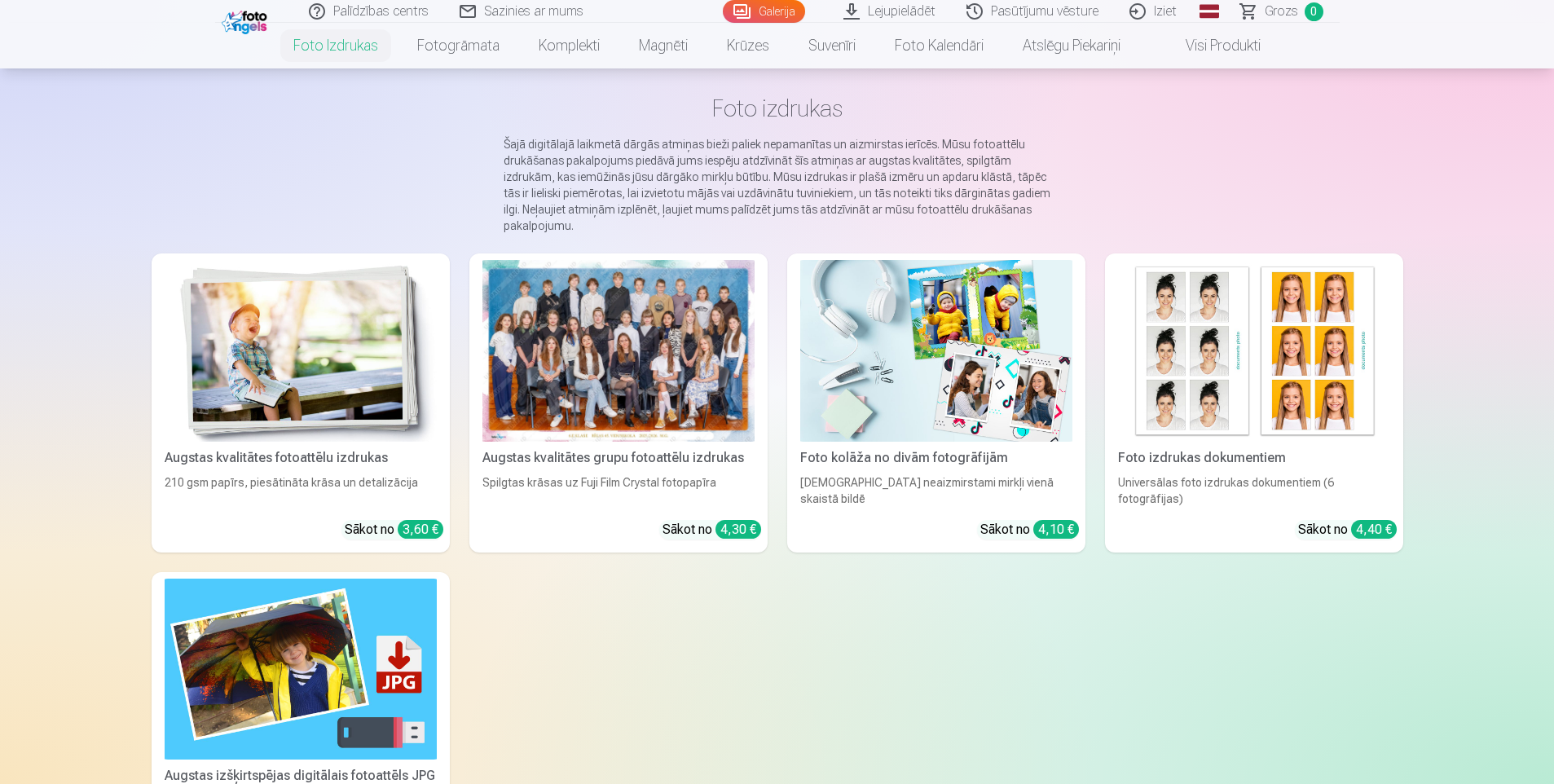
scroll to position [163, 0]
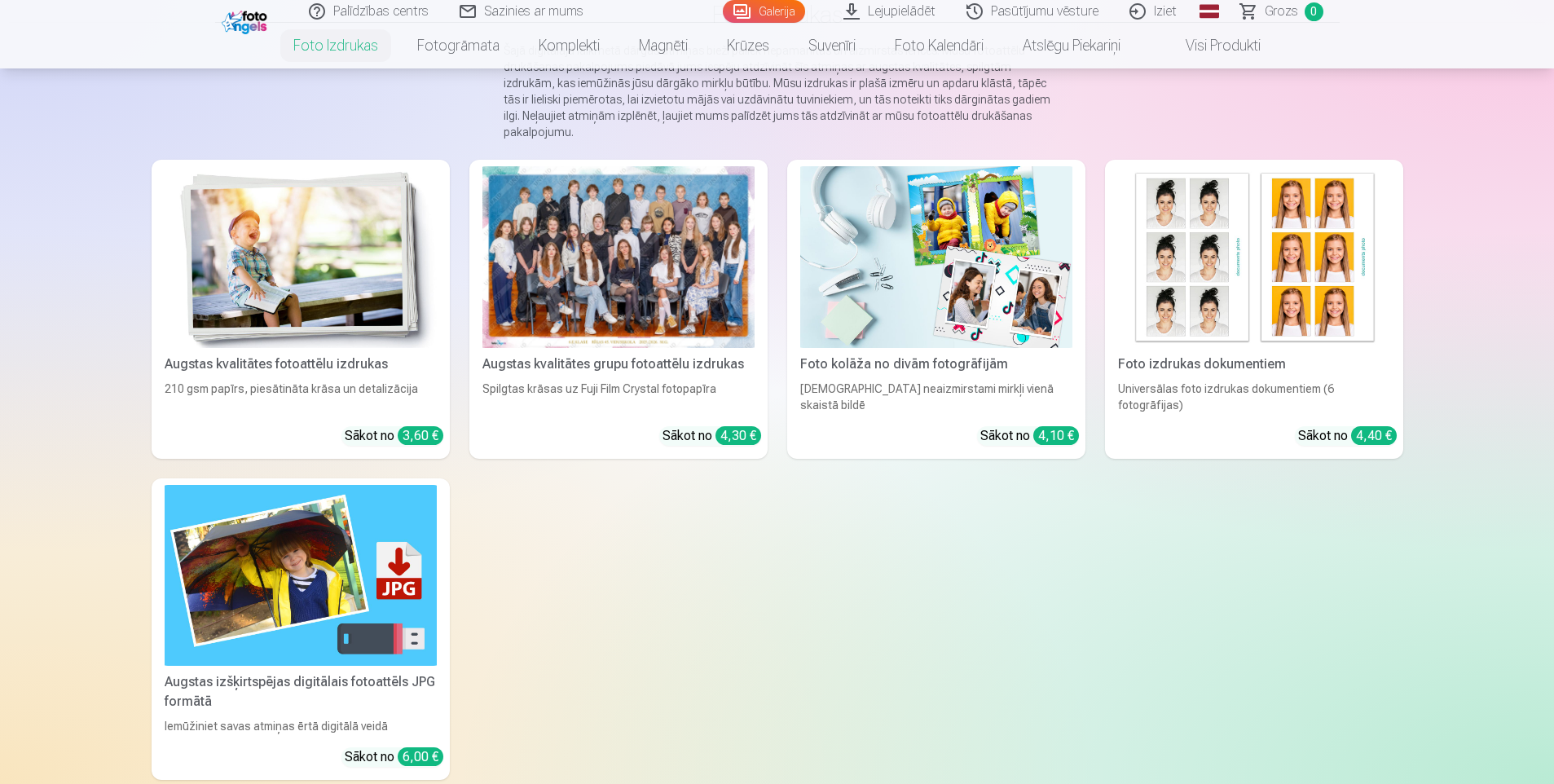
click at [638, 280] on div at bounding box center [618, 256] width 272 height 182
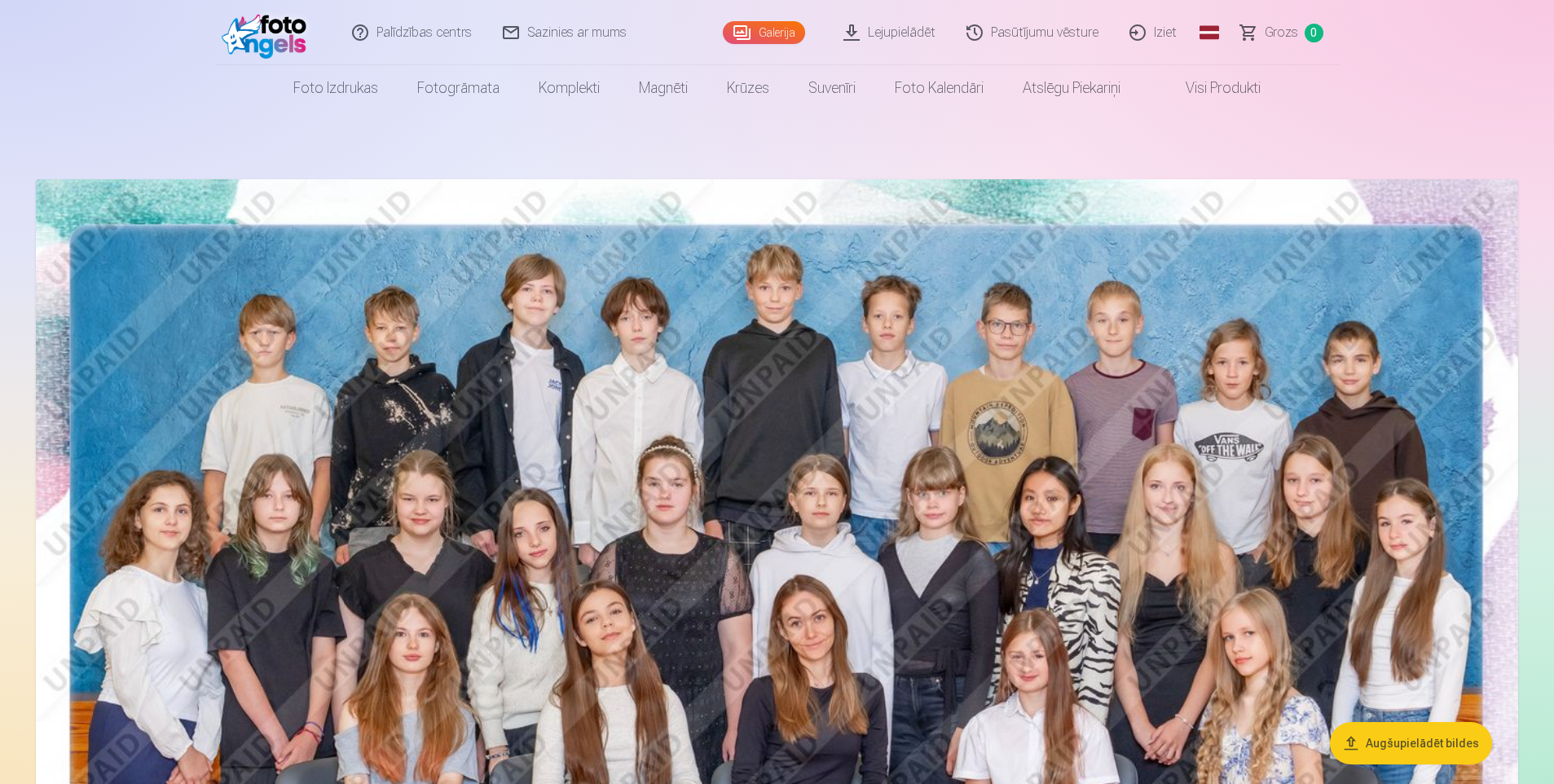
click at [1165, 40] on link "Iziet" at bounding box center [1153, 32] width 78 height 65
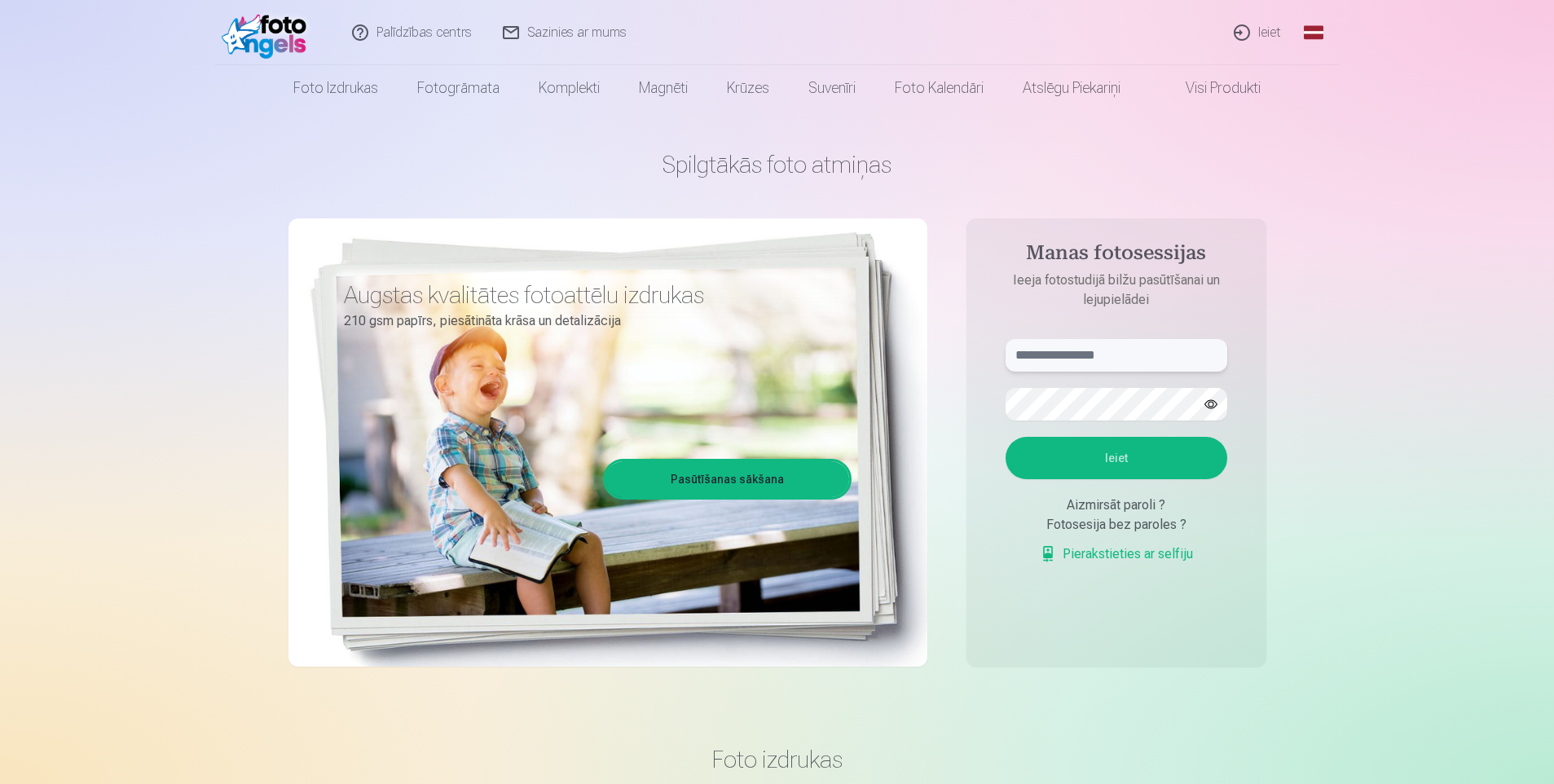
click at [1112, 363] on input "text" at bounding box center [1116, 355] width 221 height 32
click at [1121, 353] on input "text" at bounding box center [1116, 355] width 221 height 32
type input "**********"
click at [1005, 436] on button "Ieiet" at bounding box center [1116, 457] width 221 height 42
